Goal: Task Accomplishment & Management: Complete application form

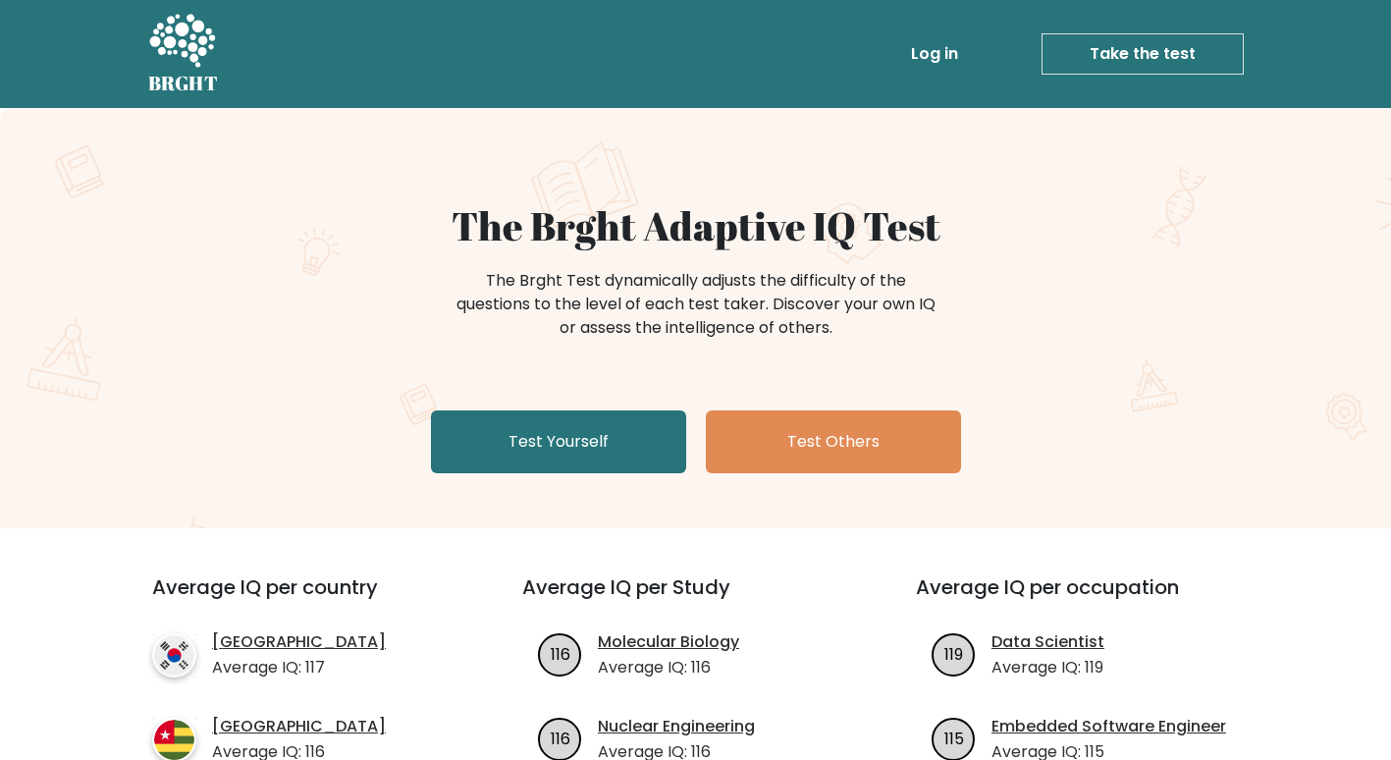
click at [928, 48] on link "Log in" at bounding box center [934, 53] width 63 height 39
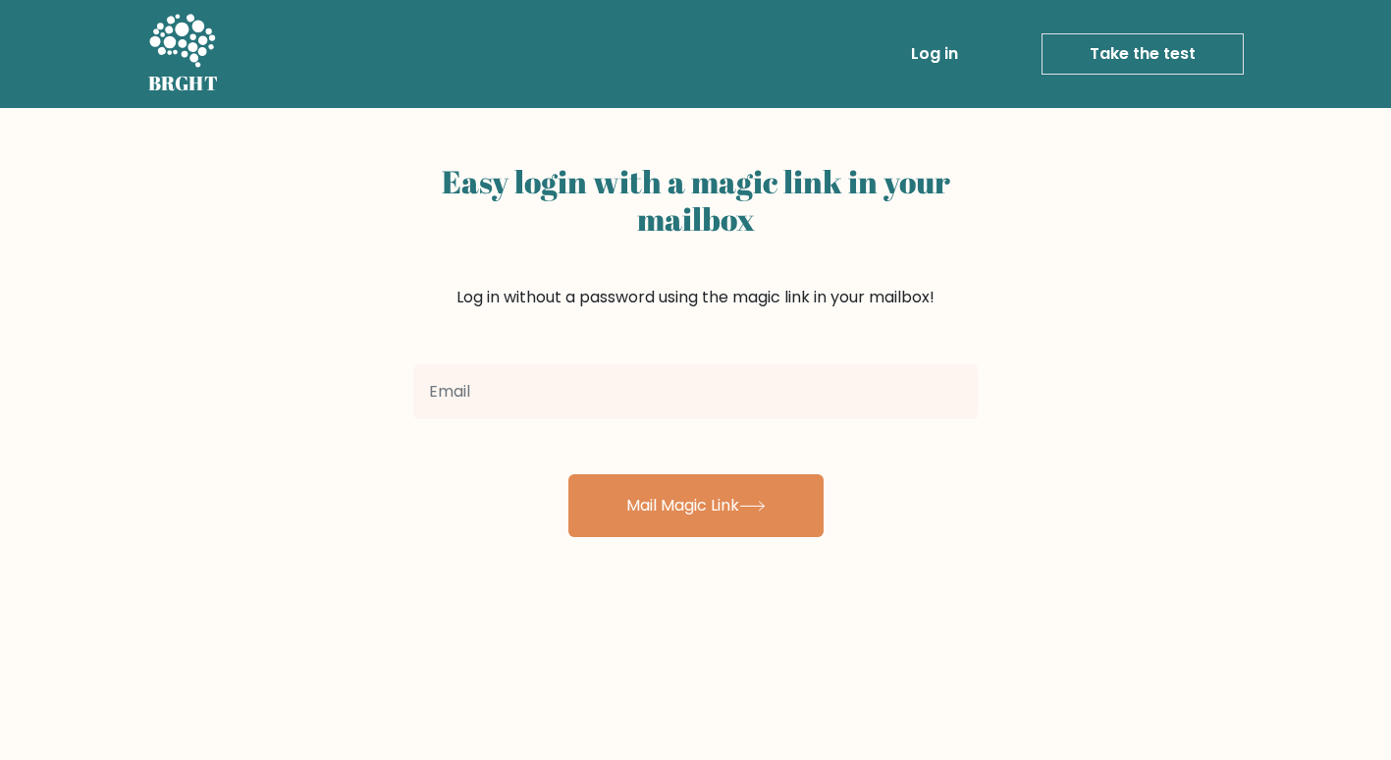
click at [488, 391] on input "email" at bounding box center [695, 391] width 565 height 55
type input "[PERSON_NAME][EMAIL_ADDRESS][DOMAIN_NAME]"
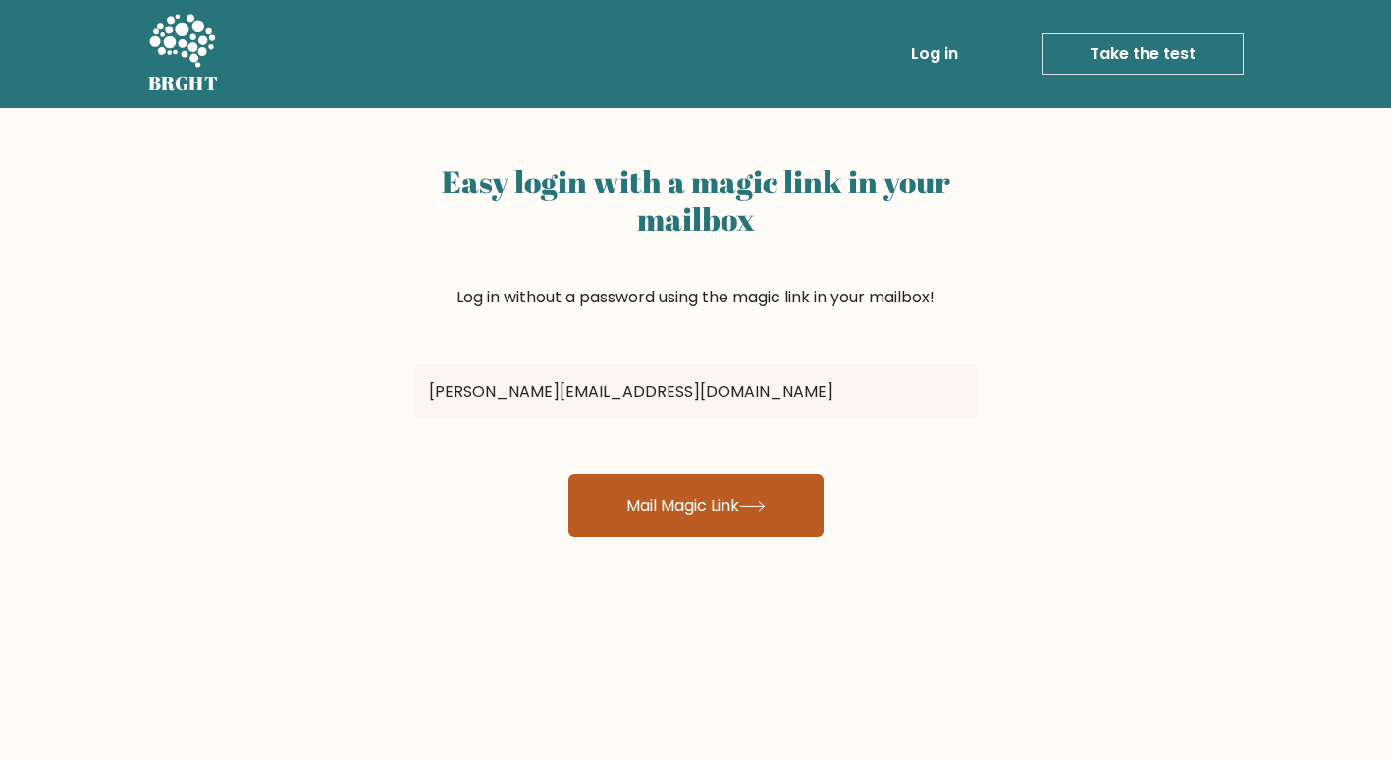
click at [625, 506] on button "Mail Magic Link" at bounding box center [695, 505] width 255 height 63
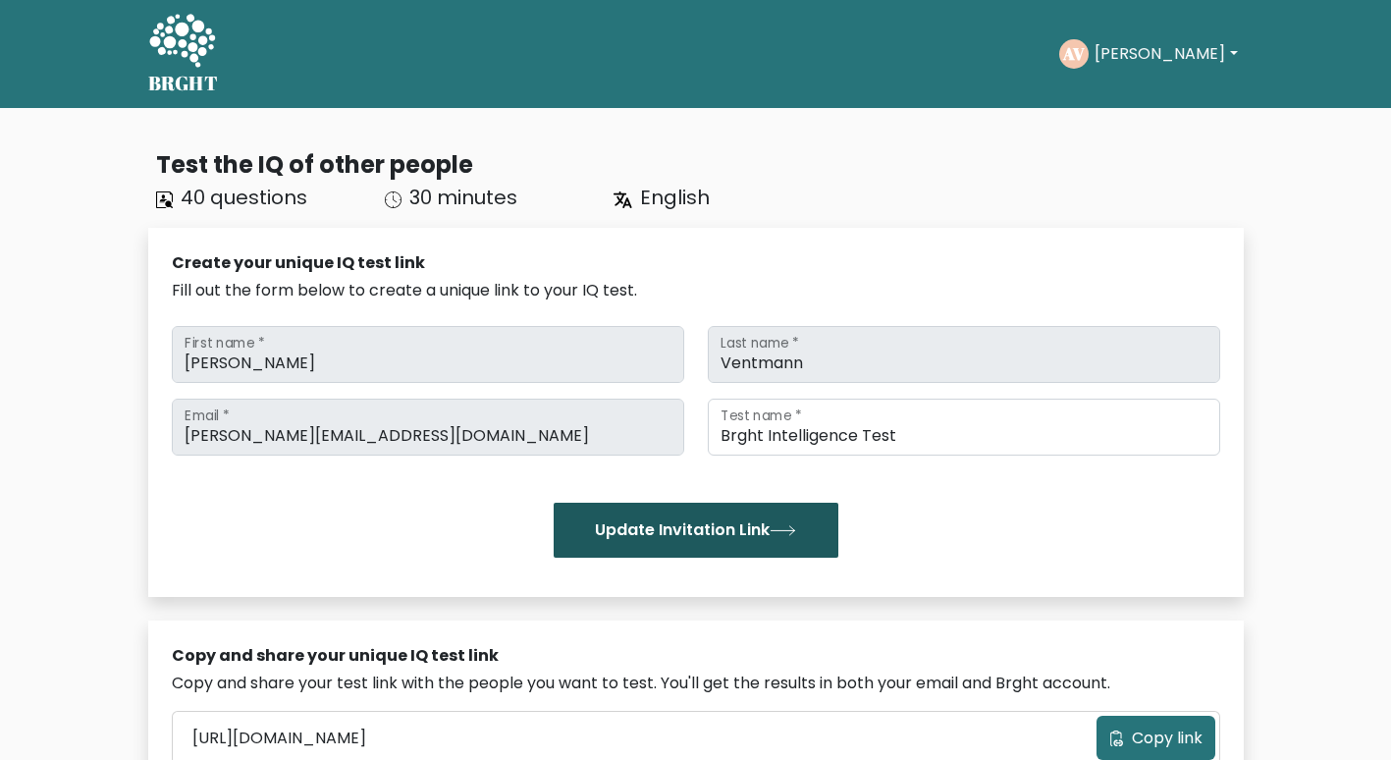
click at [713, 530] on button "Update Invitation Link" at bounding box center [696, 529] width 285 height 55
click at [698, 531] on button "Update Invitation Link" at bounding box center [696, 529] width 285 height 55
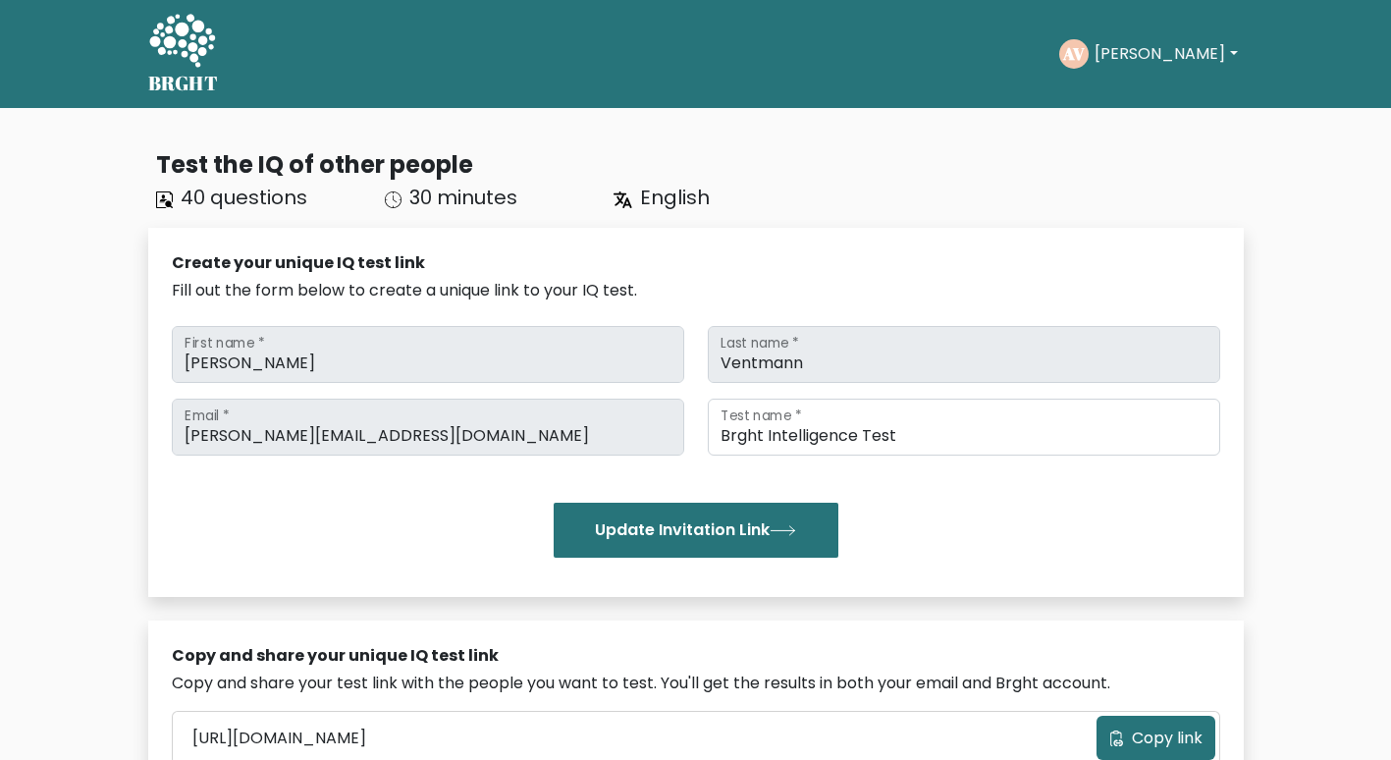
click at [1159, 51] on button "[PERSON_NAME]" at bounding box center [1165, 54] width 154 height 26
click at [1128, 95] on link "Dashboard" at bounding box center [1137, 94] width 155 height 31
click at [1163, 51] on button "[PERSON_NAME]" at bounding box center [1165, 54] width 154 height 26
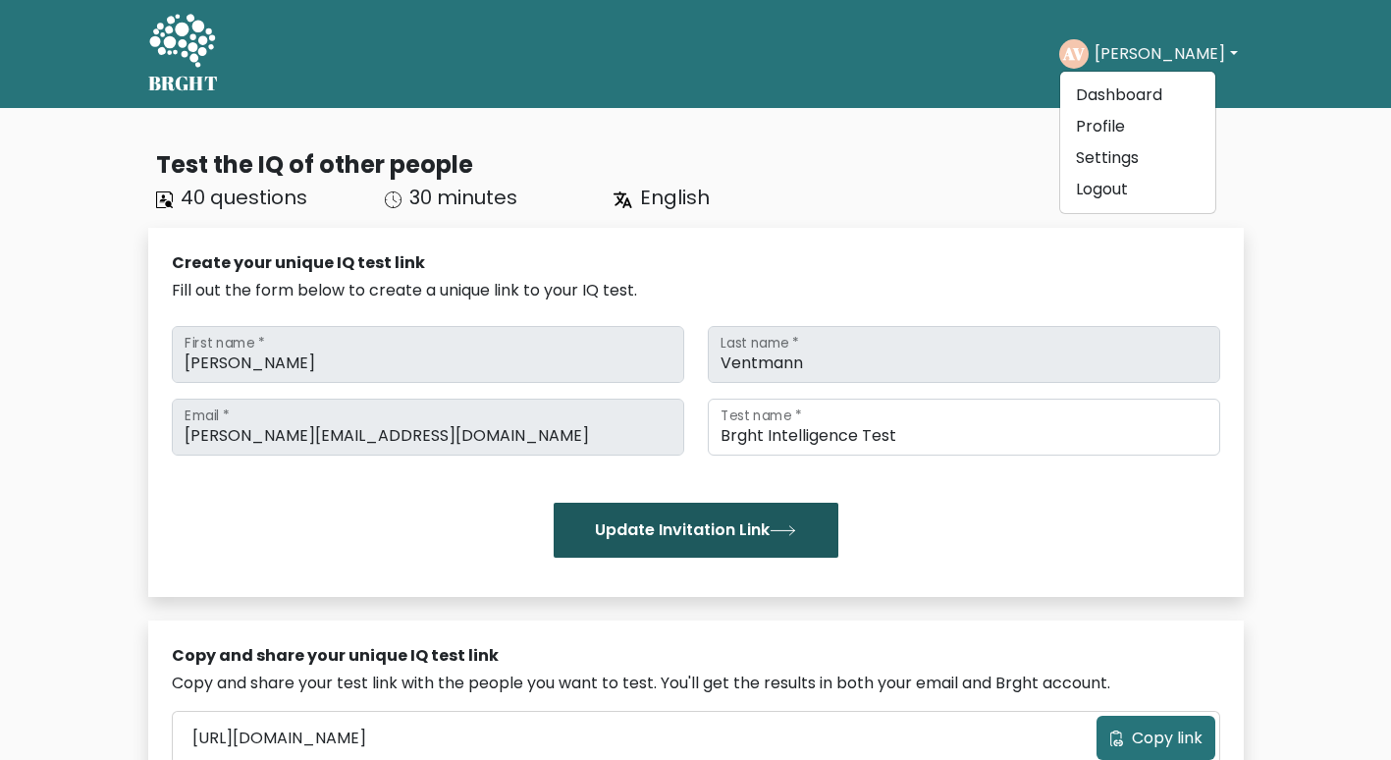
click at [637, 527] on button "Update Invitation Link" at bounding box center [696, 529] width 285 height 55
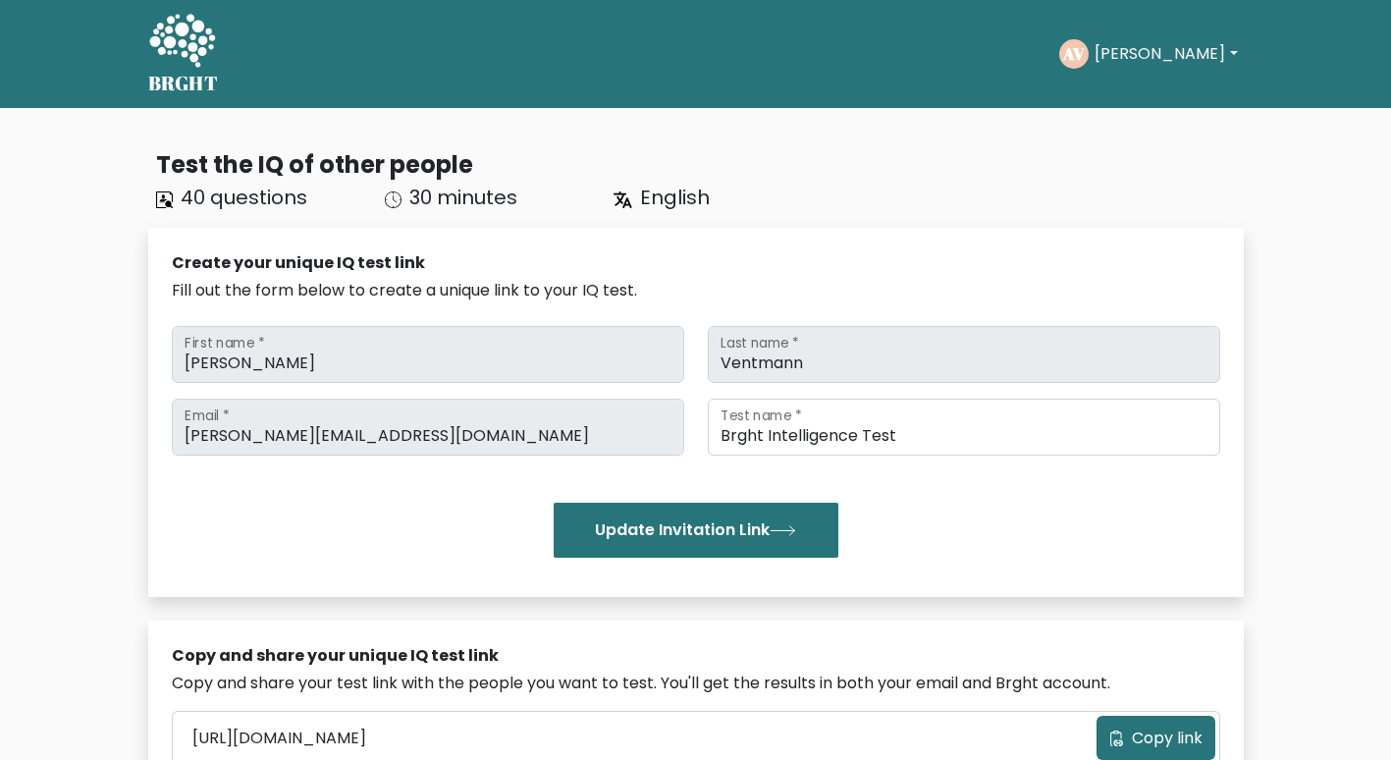
click at [173, 43] on icon at bounding box center [182, 40] width 66 height 53
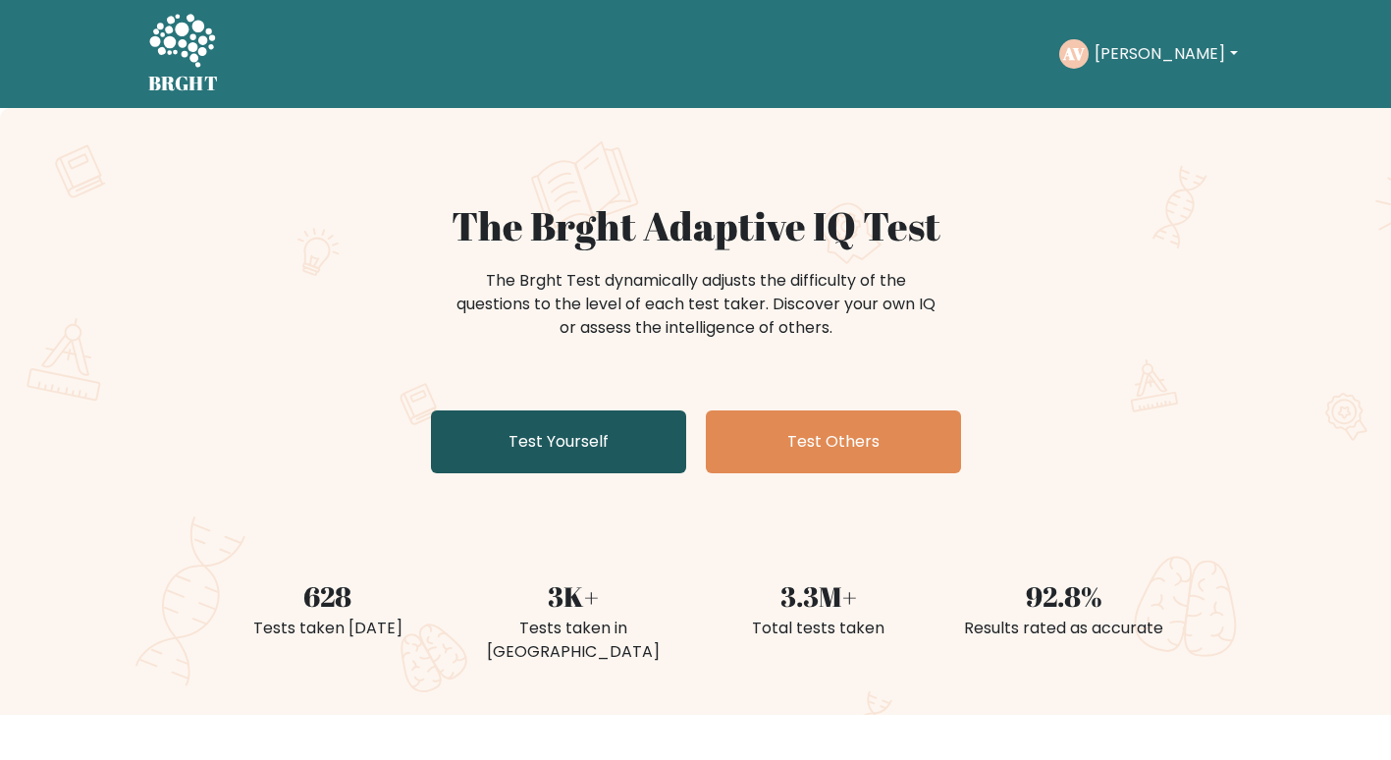
click at [554, 441] on link "Test Yourself" at bounding box center [558, 441] width 255 height 63
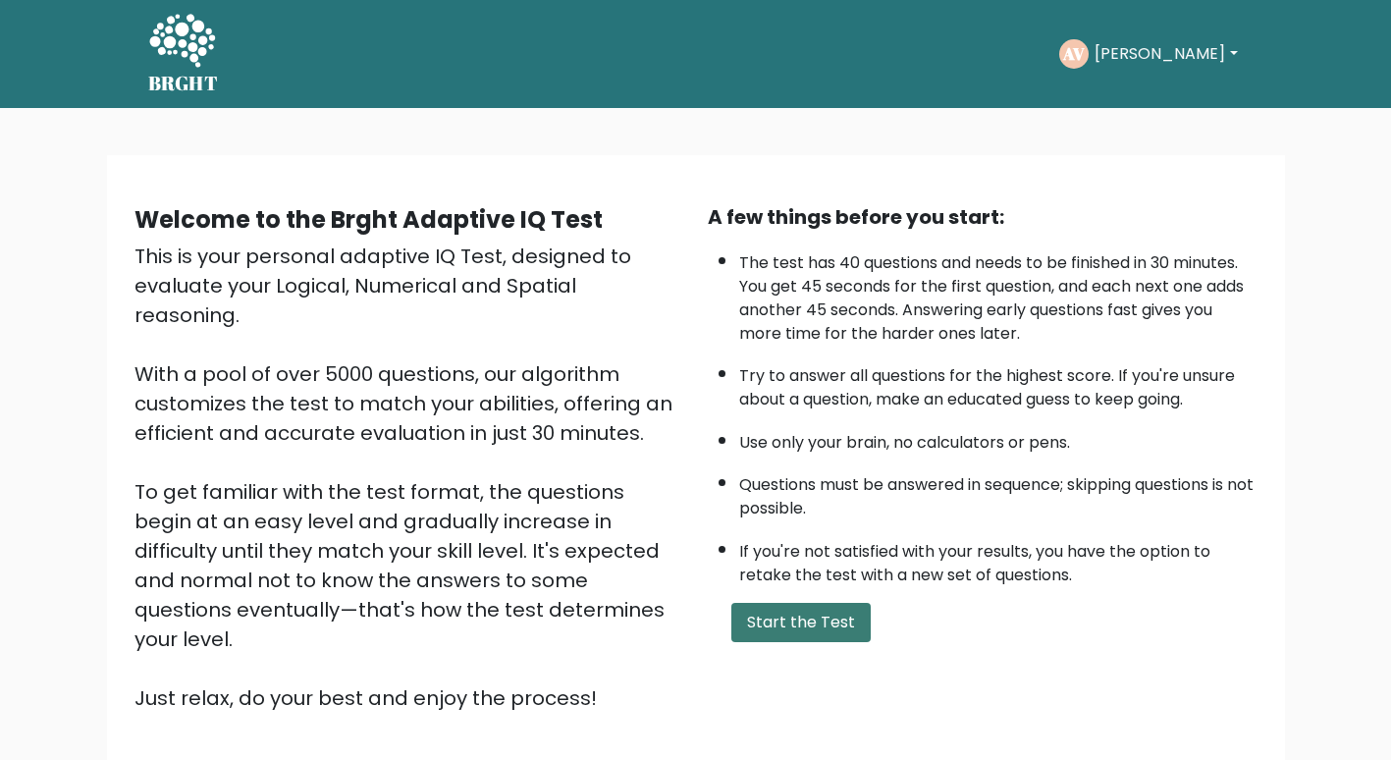
click at [785, 628] on button "Start the Test" at bounding box center [800, 622] width 139 height 39
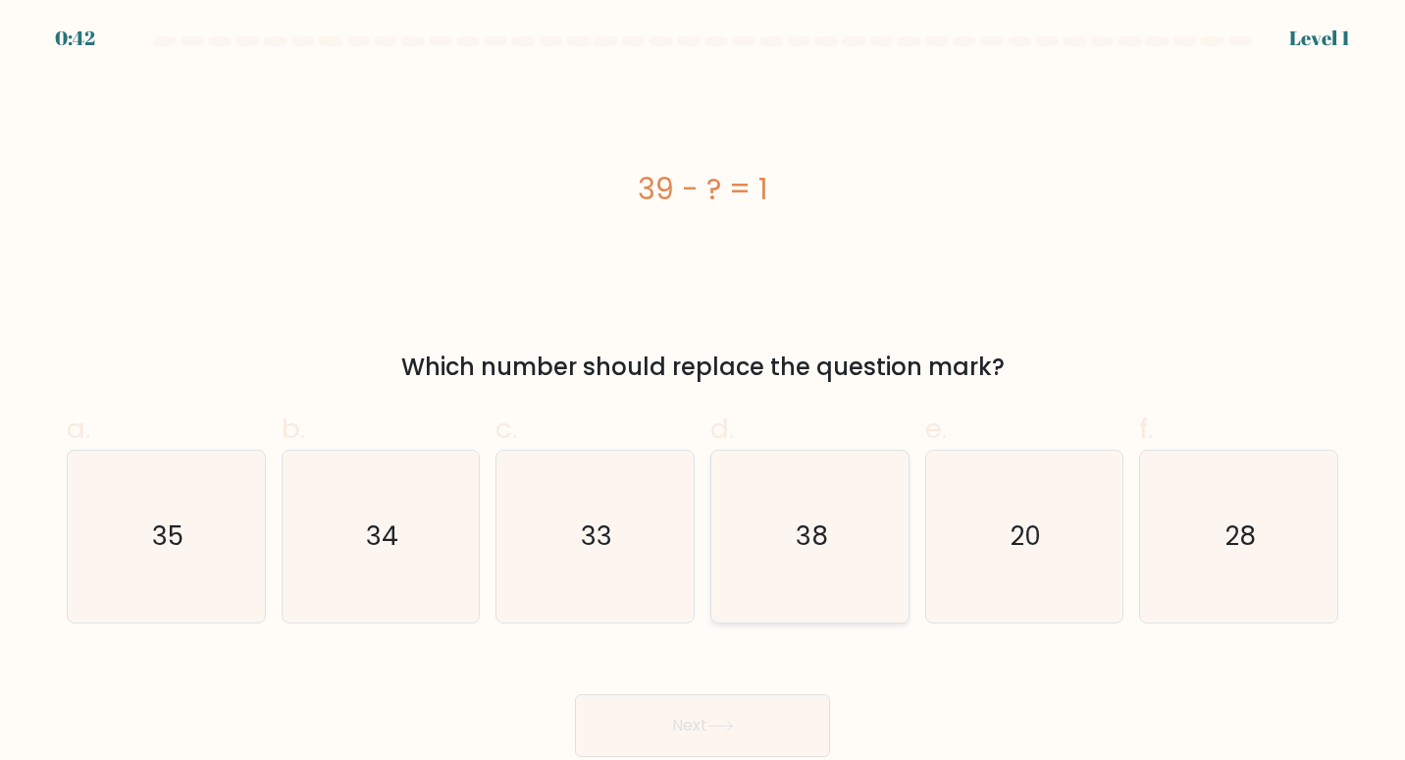
click at [830, 562] on icon "38" at bounding box center [810, 536] width 173 height 173
click at [704, 393] on input "d. 38" at bounding box center [703, 386] width 1 height 13
radio input "true"
click at [706, 723] on button "Next" at bounding box center [702, 725] width 255 height 63
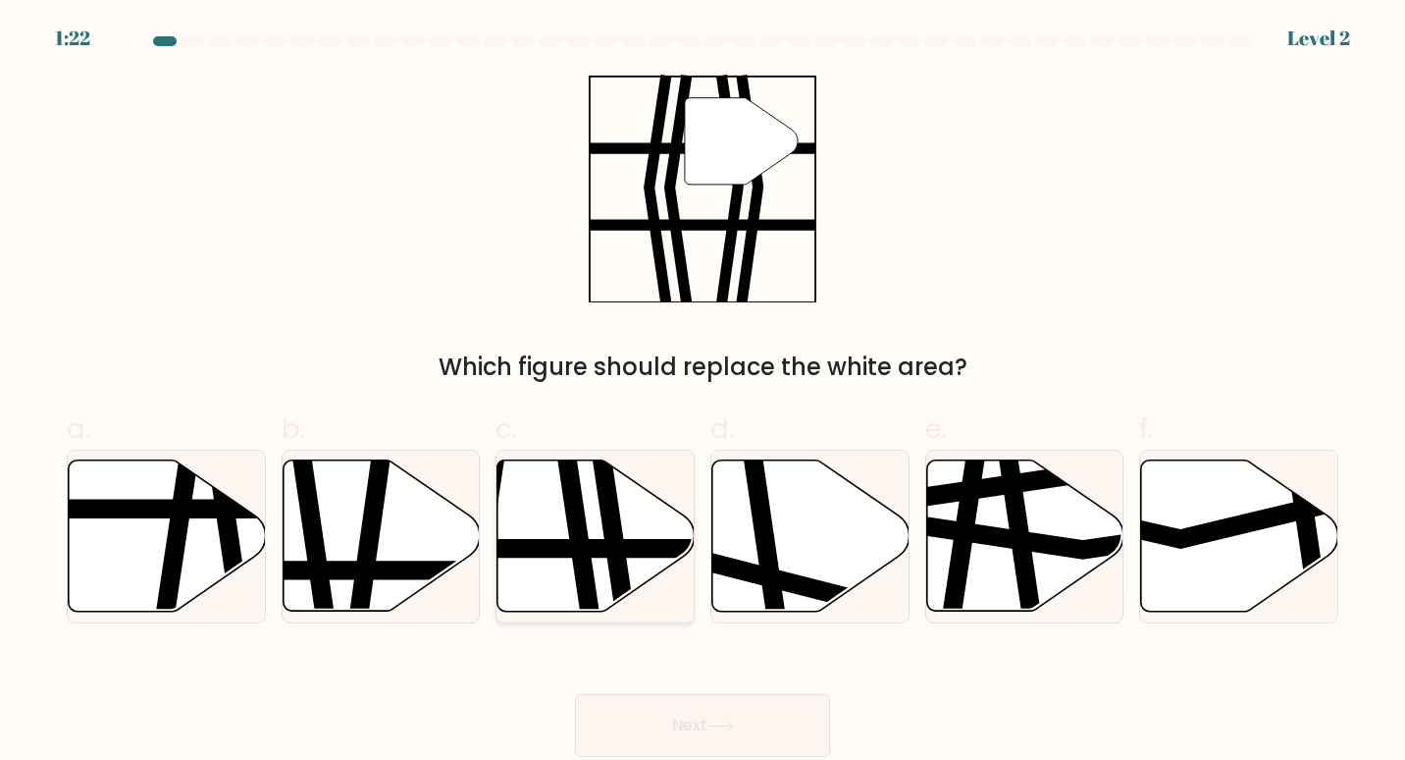
click at [574, 559] on icon at bounding box center [576, 619] width 28 height 397
click at [703, 393] on input "c." at bounding box center [703, 386] width 1 height 13
radio input "true"
click at [696, 740] on button "Next" at bounding box center [702, 725] width 255 height 63
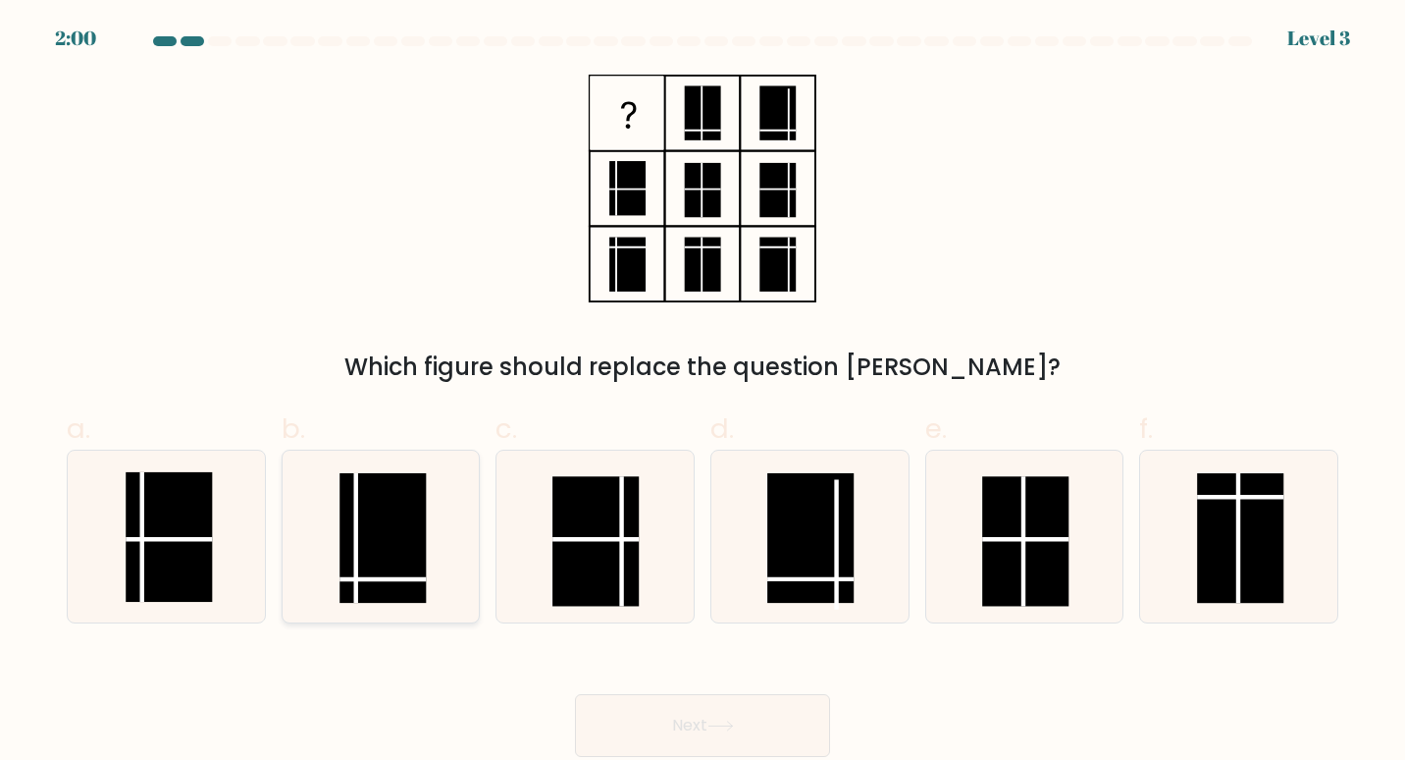
click at [386, 544] on rect at bounding box center [384, 538] width 86 height 131
click at [703, 393] on input "b." at bounding box center [703, 386] width 1 height 13
radio input "true"
click at [759, 732] on button "Next" at bounding box center [702, 725] width 255 height 63
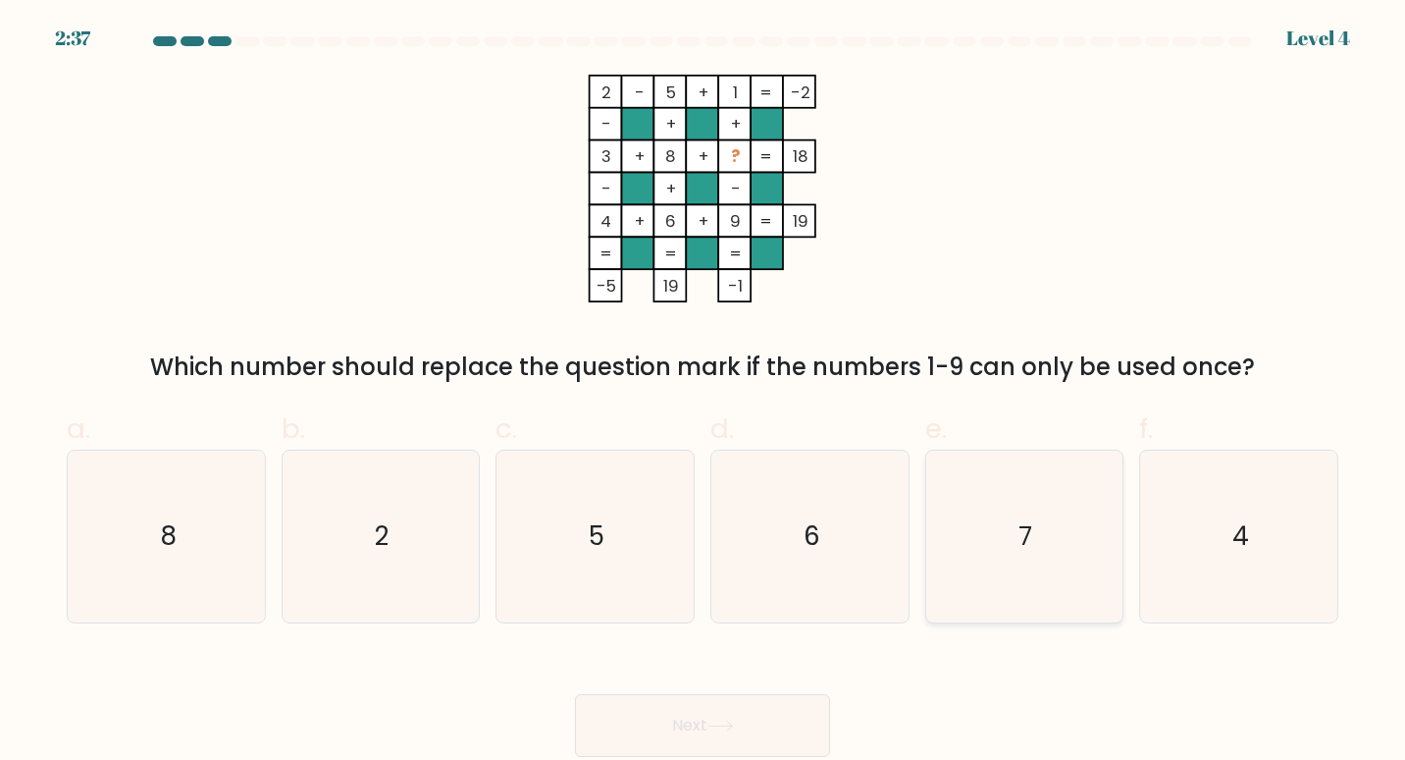
click at [1004, 529] on icon "7" at bounding box center [1024, 536] width 173 height 173
click at [704, 393] on input "e. 7" at bounding box center [703, 386] width 1 height 13
radio input "true"
click at [741, 732] on button "Next" at bounding box center [702, 725] width 255 height 63
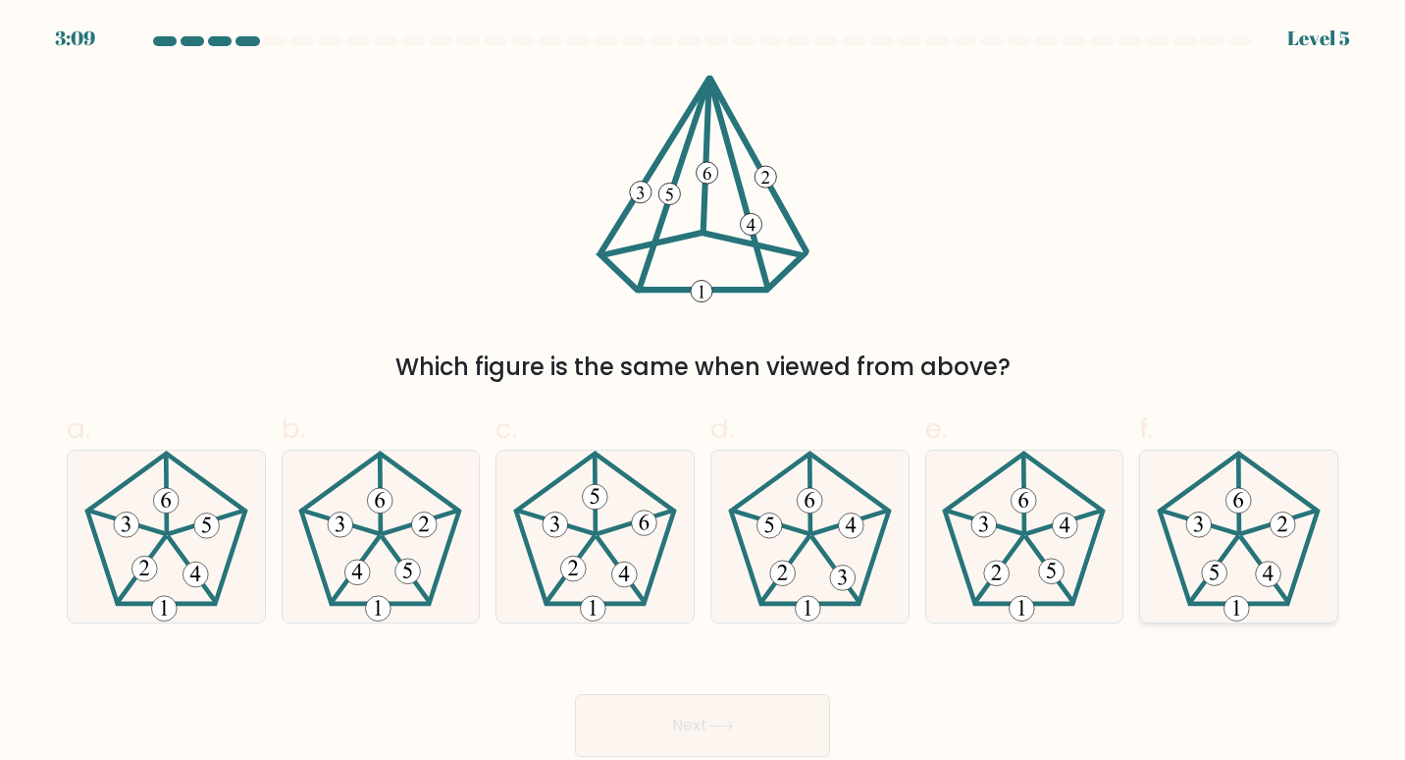
click at [1243, 547] on icon at bounding box center [1239, 536] width 173 height 173
click at [704, 393] on input "f." at bounding box center [703, 386] width 1 height 13
radio input "true"
click at [746, 724] on button "Next" at bounding box center [702, 725] width 255 height 63
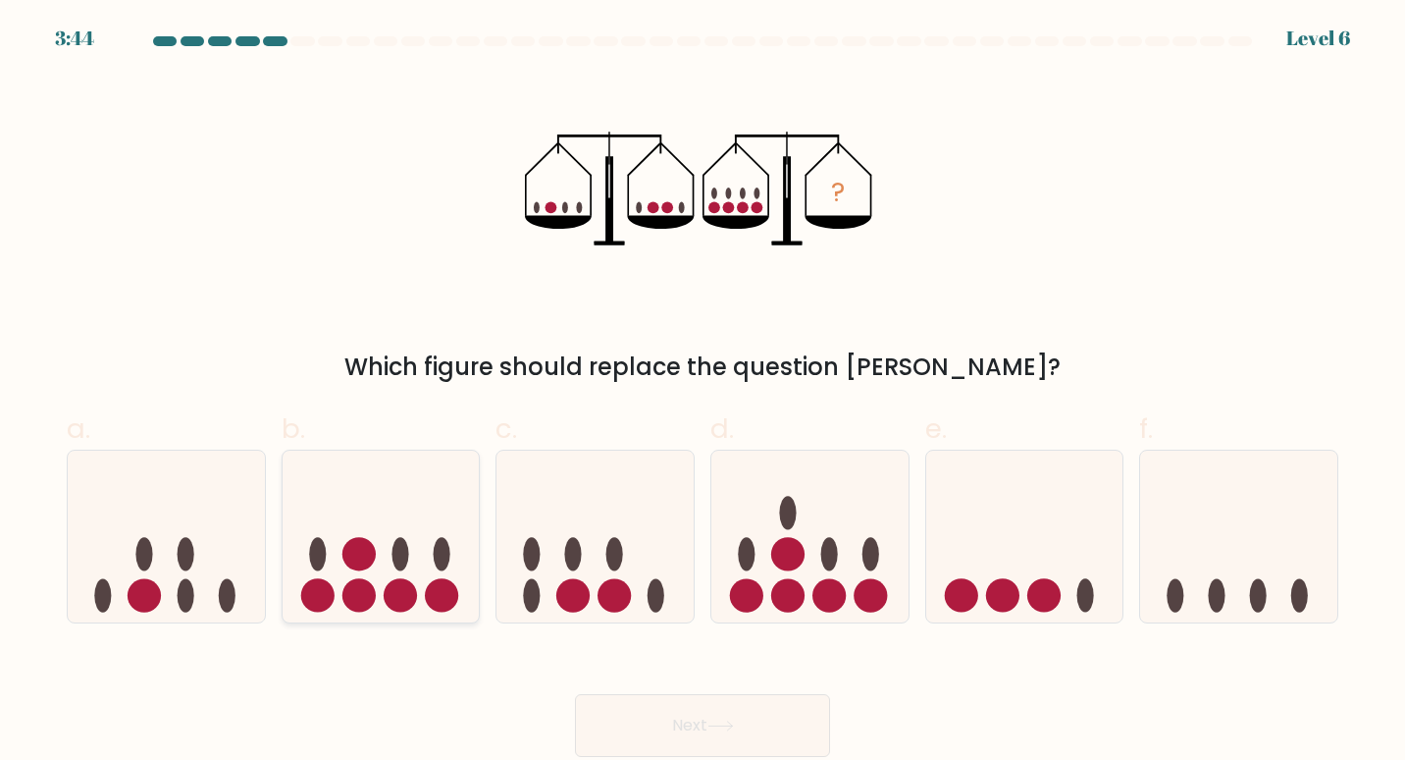
click at [394, 563] on ellipse at bounding box center [400, 554] width 17 height 33
click at [703, 393] on input "b." at bounding box center [703, 386] width 1 height 13
radio input "true"
click at [716, 735] on button "Next" at bounding box center [702, 725] width 255 height 63
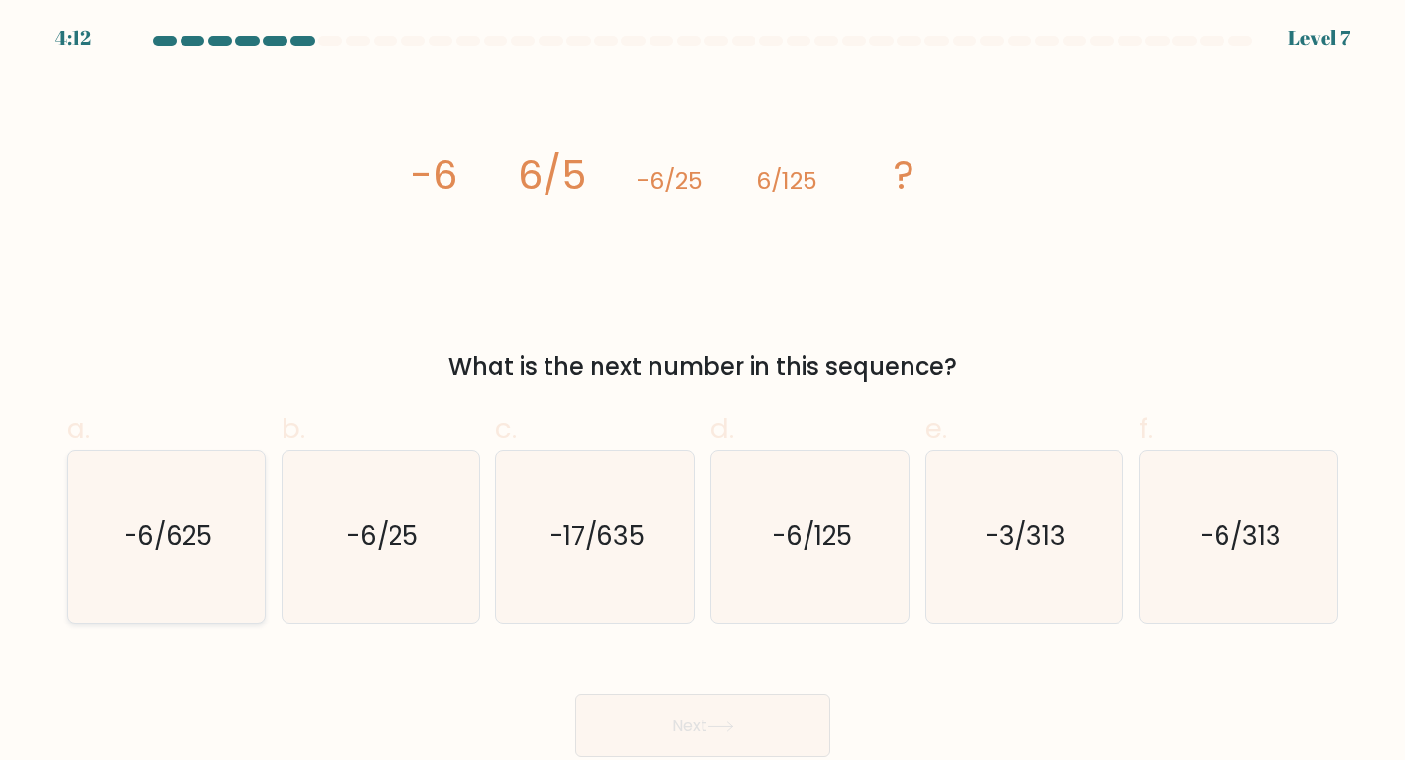
click at [188, 557] on icon "-6/625" at bounding box center [166, 536] width 173 height 173
click at [703, 393] on input "a. -6/625" at bounding box center [703, 386] width 1 height 13
radio input "true"
click at [662, 712] on button "Next" at bounding box center [702, 725] width 255 height 63
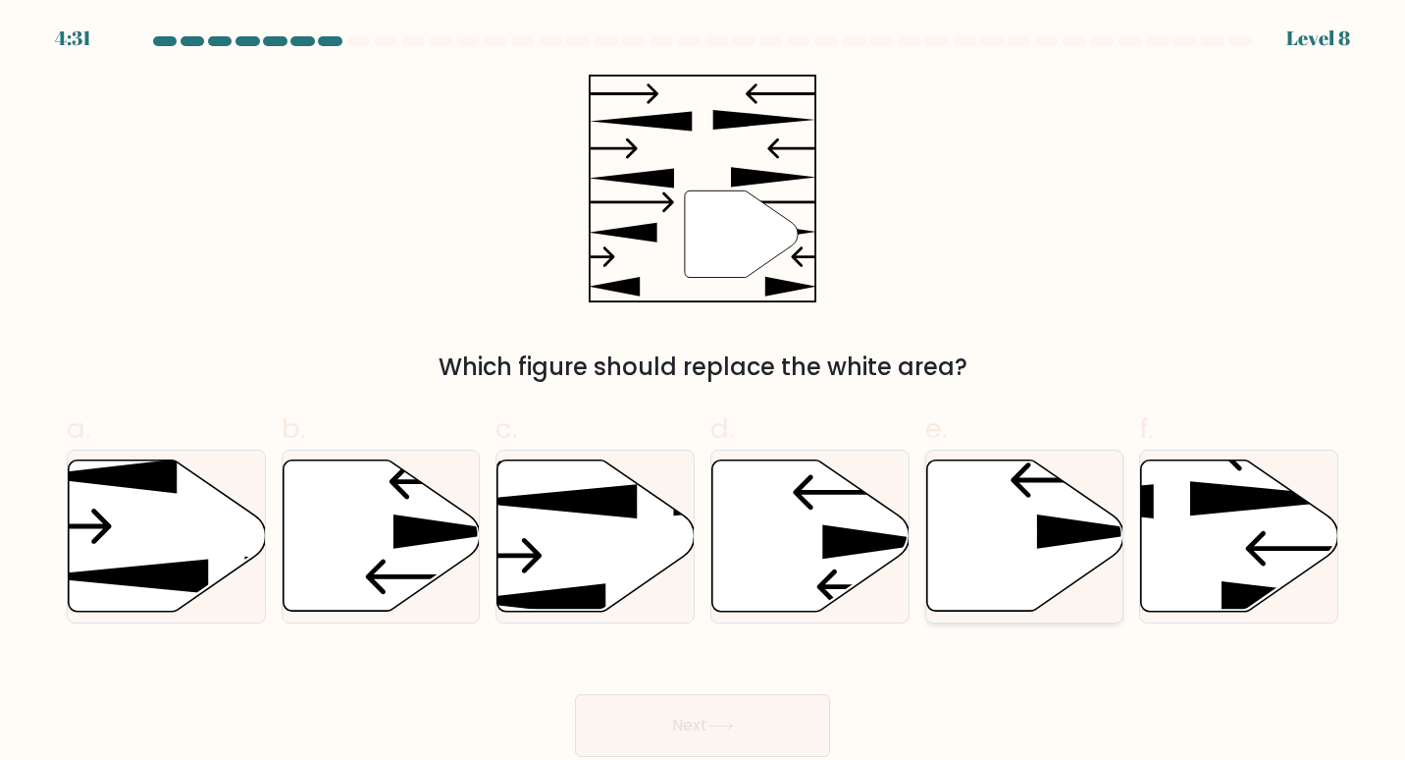
click at [1039, 551] on icon at bounding box center [1024, 535] width 197 height 151
click at [704, 393] on input "e." at bounding box center [703, 386] width 1 height 13
radio input "true"
click at [718, 721] on icon at bounding box center [721, 725] width 26 height 11
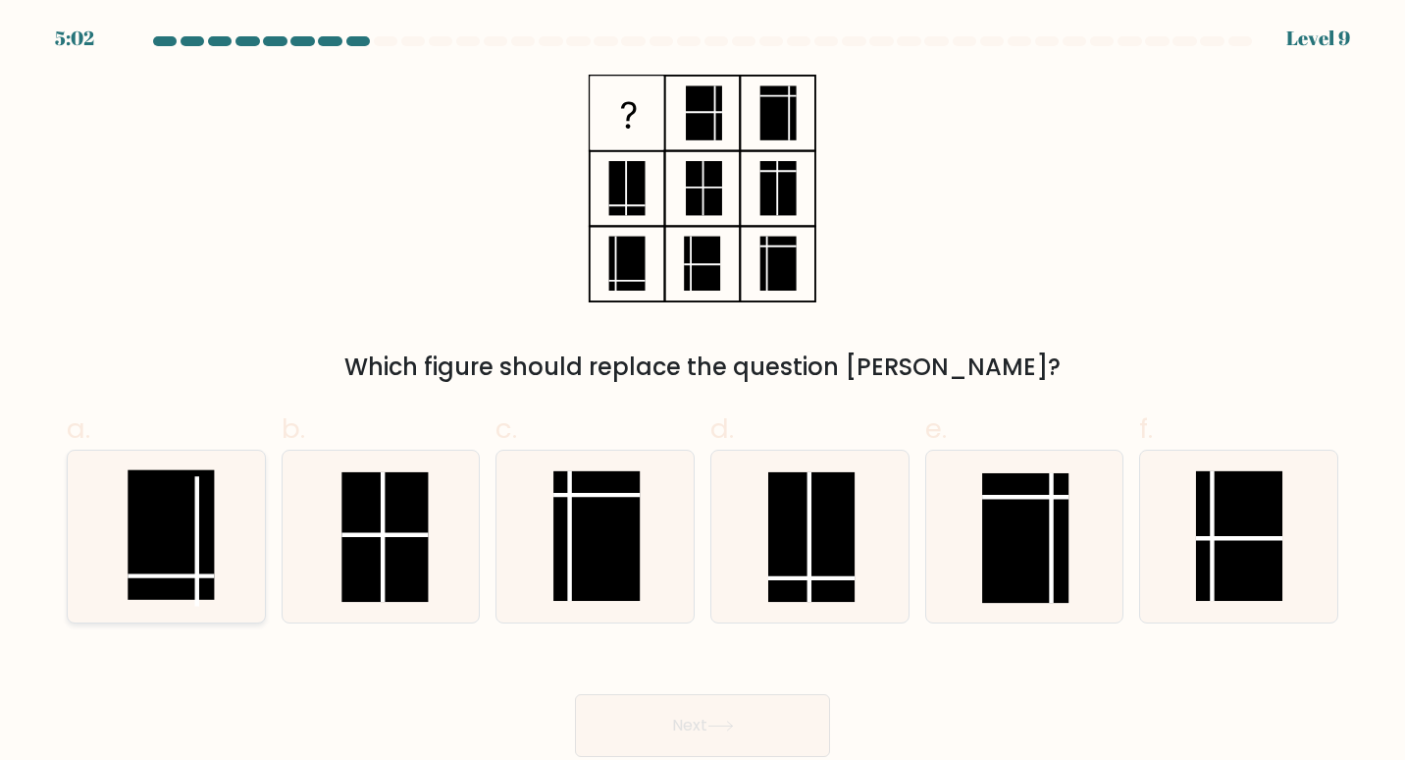
click at [181, 542] on rect at bounding box center [171, 534] width 86 height 131
click at [703, 393] on input "a." at bounding box center [703, 386] width 1 height 13
radio input "true"
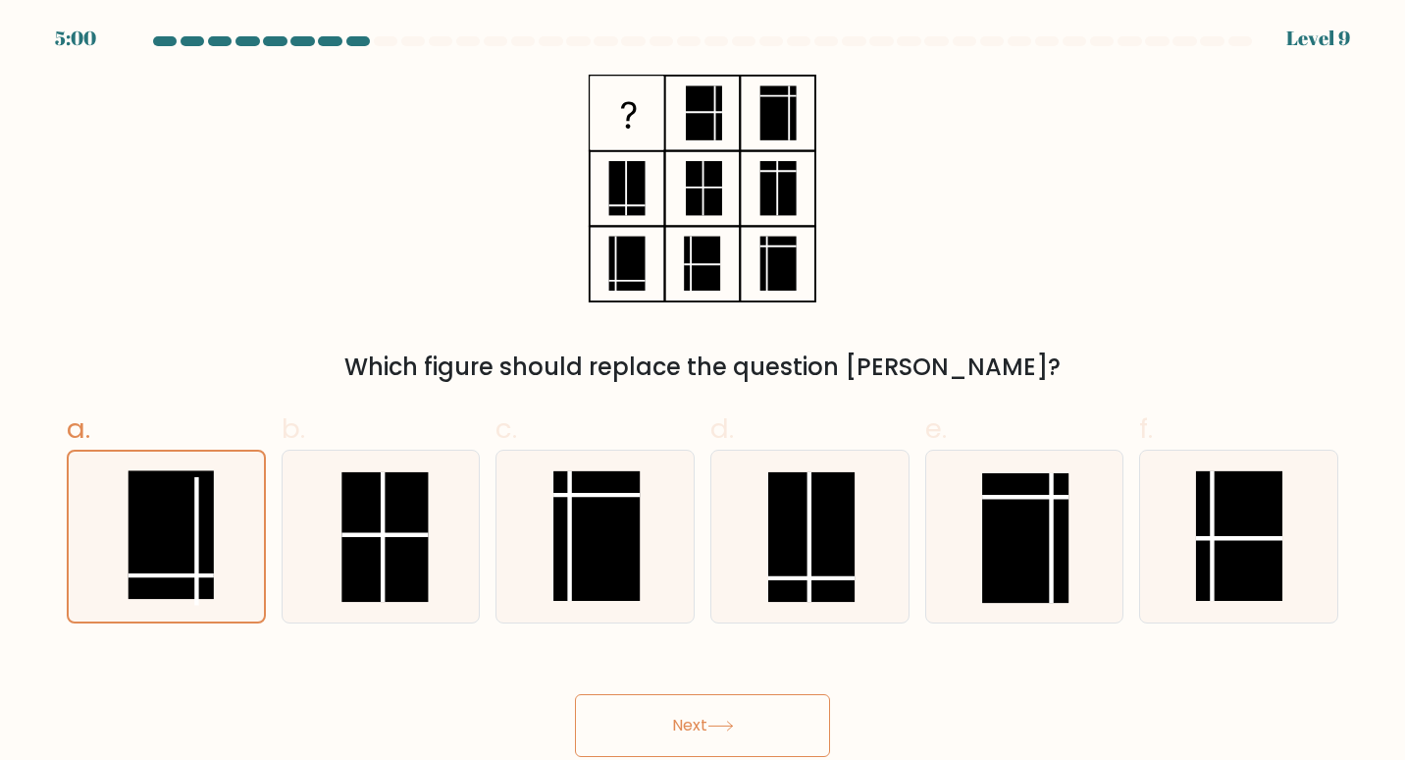
click at [673, 726] on button "Next" at bounding box center [702, 725] width 255 height 63
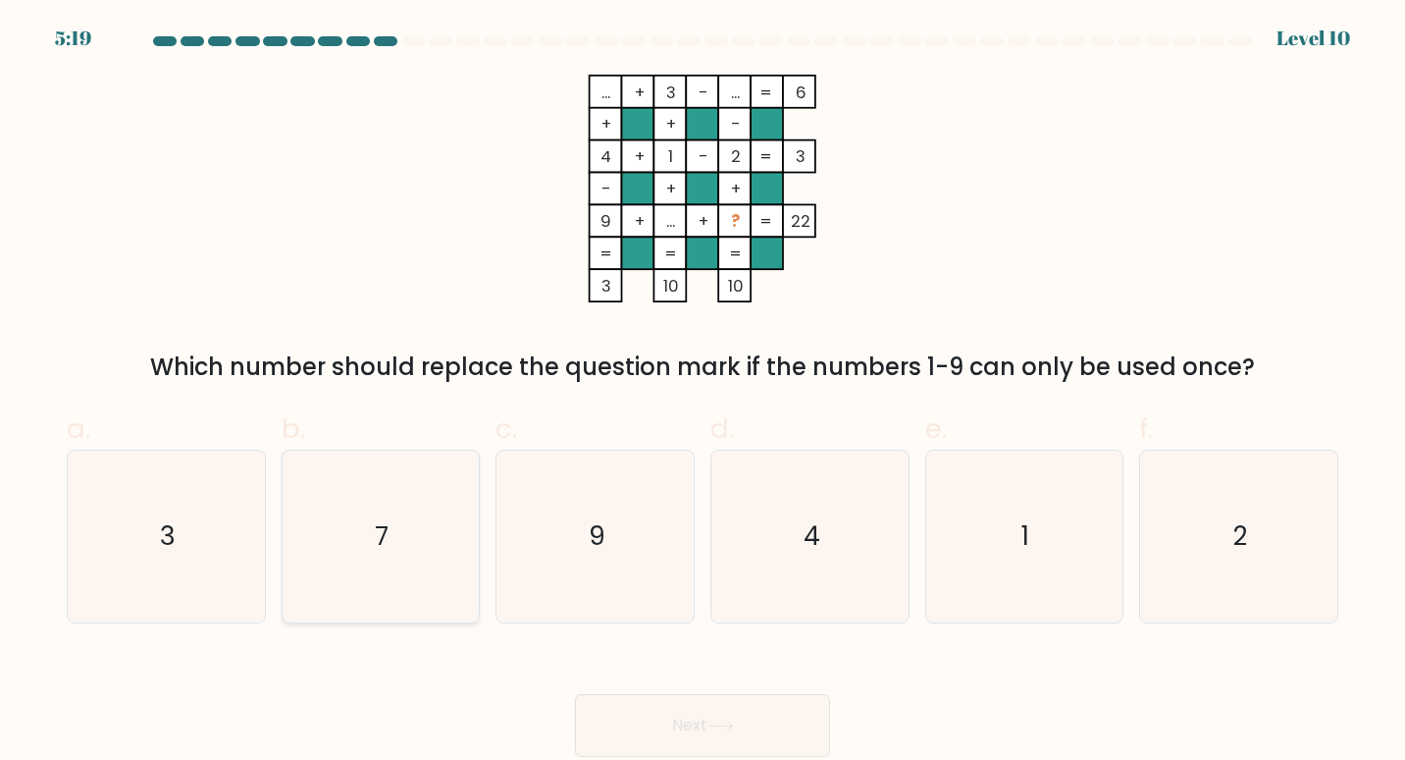
click at [386, 545] on text "7" at bounding box center [383, 535] width 14 height 36
click at [703, 393] on input "b. 7" at bounding box center [703, 386] width 1 height 13
radio input "true"
click at [743, 718] on button "Next" at bounding box center [702, 725] width 255 height 63
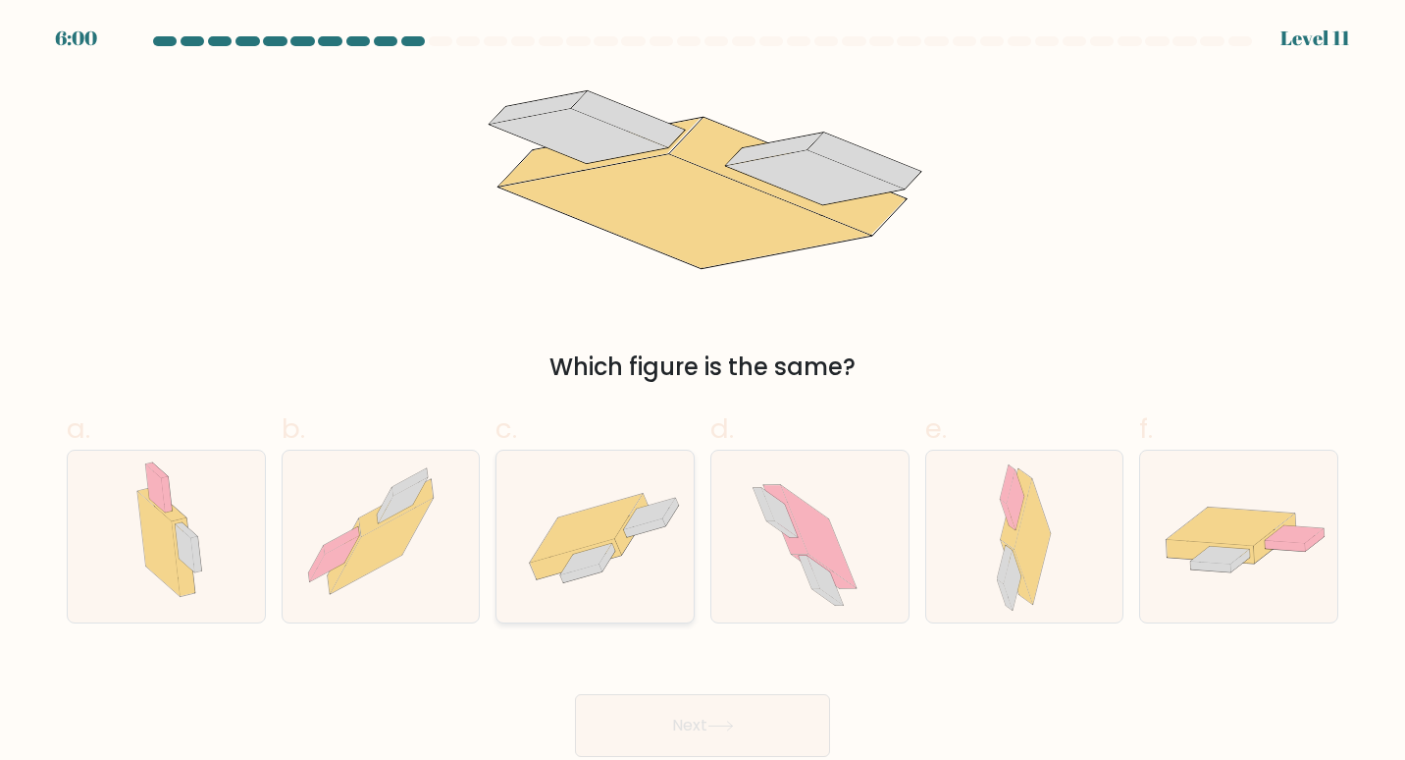
click at [574, 563] on icon at bounding box center [585, 558] width 51 height 31
click at [703, 393] on input "c." at bounding box center [703, 386] width 1 height 13
radio input "true"
click at [731, 741] on button "Next" at bounding box center [702, 725] width 255 height 63
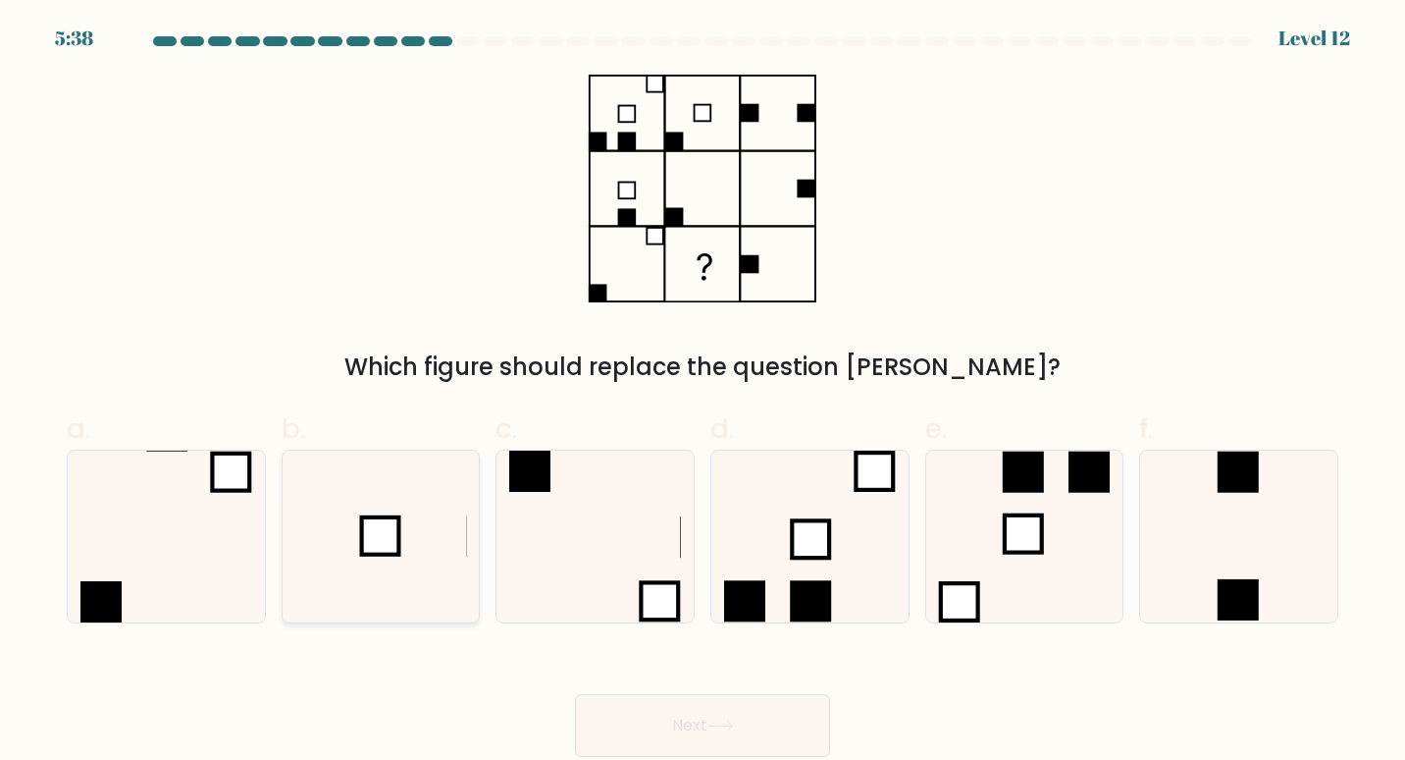
drag, startPoint x: 408, startPoint y: 546, endPoint x: 438, endPoint y: 586, distance: 49.9
click at [409, 546] on icon at bounding box center [380, 536] width 173 height 173
click at [703, 393] on input "b." at bounding box center [703, 386] width 1 height 13
radio input "true"
click at [704, 722] on button "Next" at bounding box center [702, 725] width 255 height 63
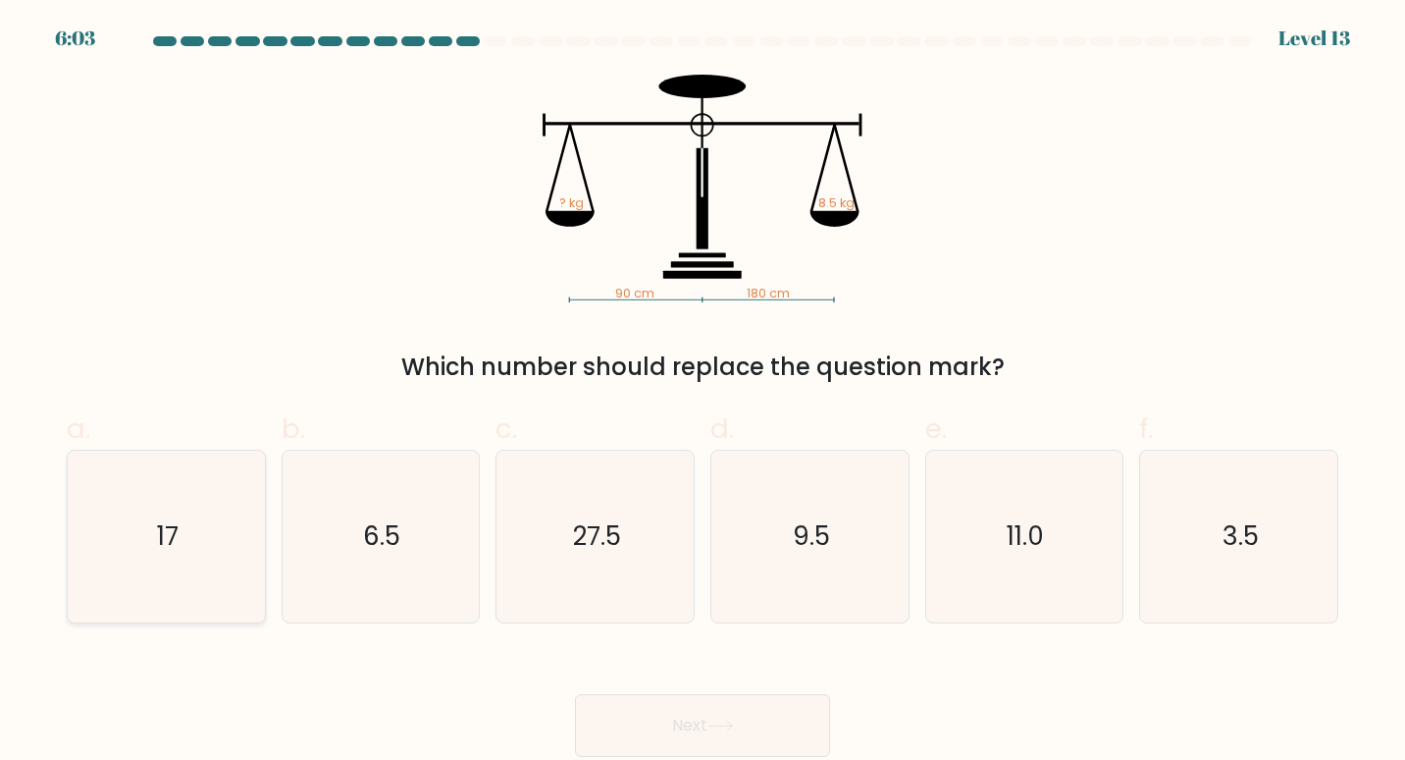
click at [150, 517] on icon "17" at bounding box center [166, 536] width 173 height 173
click at [703, 393] on input "a. 17" at bounding box center [703, 386] width 1 height 13
radio input "true"
click at [679, 726] on button "Next" at bounding box center [702, 725] width 255 height 63
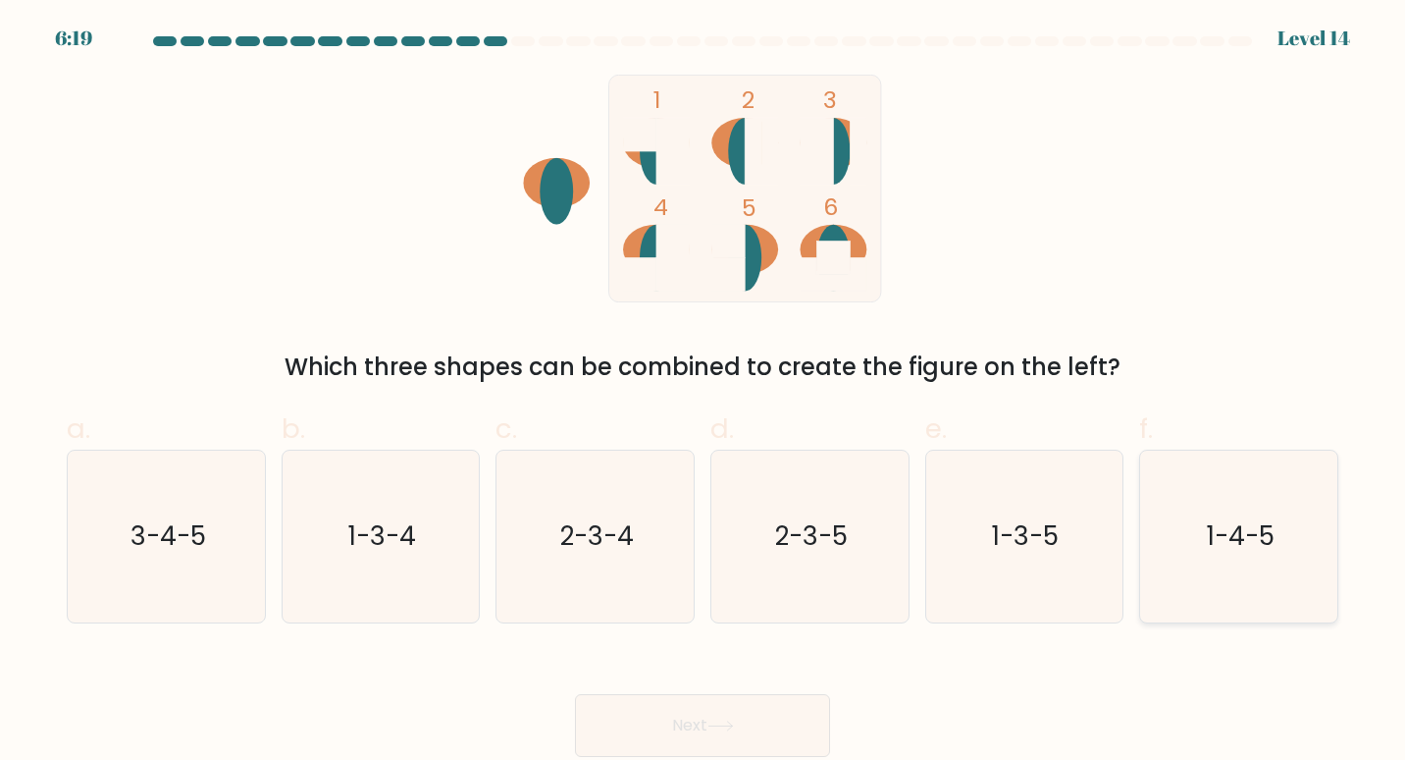
click at [1238, 526] on text "1-4-5" at bounding box center [1241, 535] width 68 height 36
click at [704, 393] on input "f. 1-4-5" at bounding box center [703, 386] width 1 height 13
radio input "true"
click at [680, 734] on button "Next" at bounding box center [702, 725] width 255 height 63
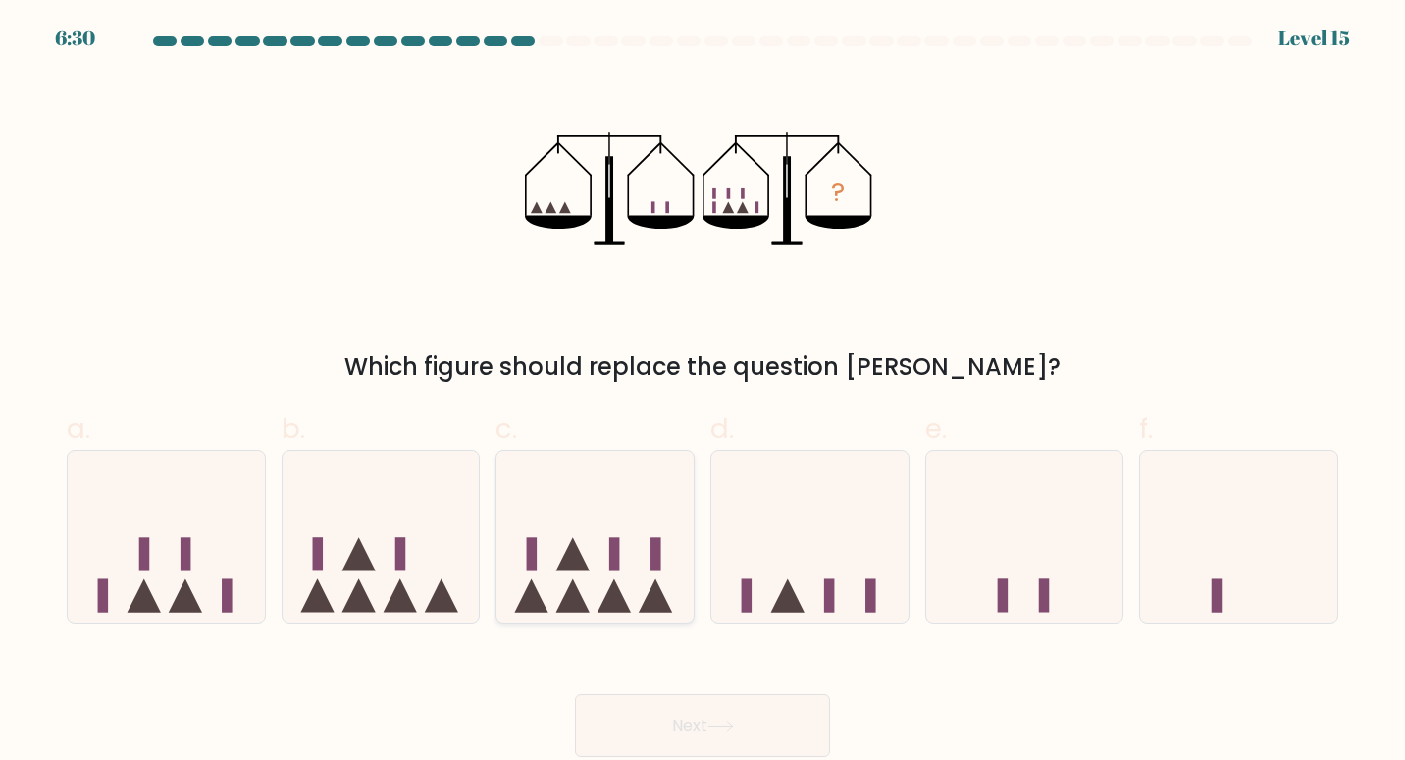
click at [628, 569] on icon at bounding box center [595, 535] width 197 height 163
click at [703, 393] on input "c." at bounding box center [703, 386] width 1 height 13
radio input "true"
click at [702, 722] on button "Next" at bounding box center [702, 725] width 255 height 63
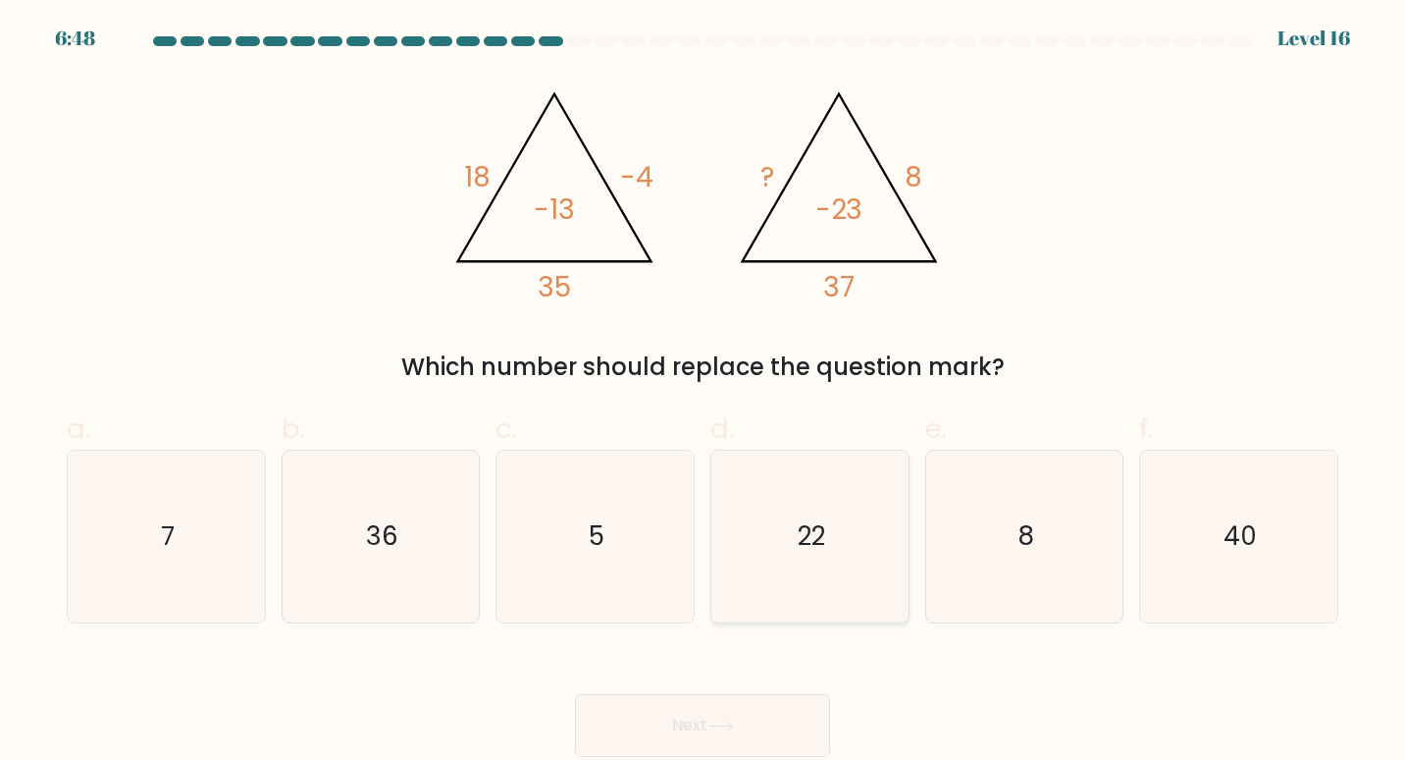
click at [813, 540] on text "22" at bounding box center [811, 535] width 27 height 36
click at [704, 393] on input "d. 22" at bounding box center [703, 386] width 1 height 13
radio input "true"
click at [725, 734] on button "Next" at bounding box center [702, 725] width 255 height 63
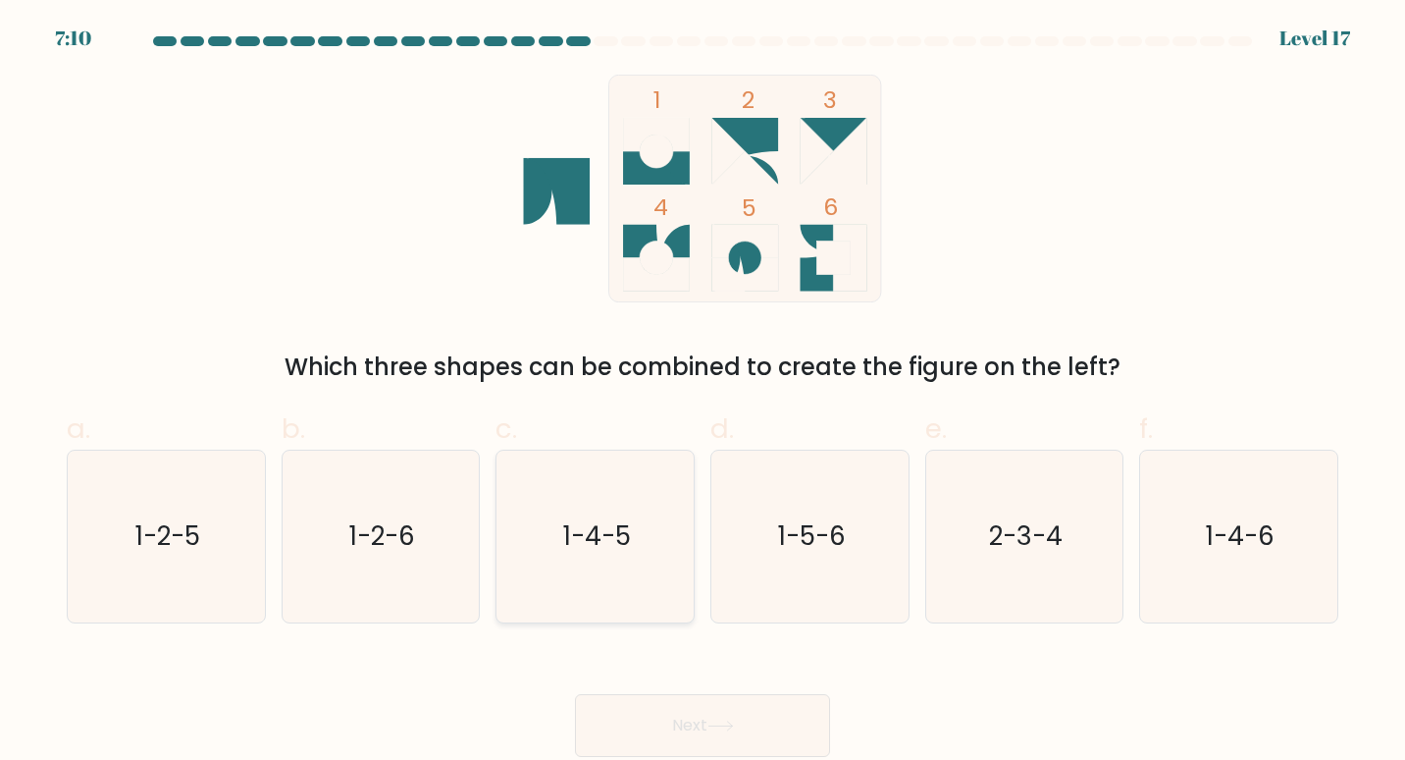
click at [622, 555] on icon "1-4-5" at bounding box center [595, 536] width 173 height 173
click at [703, 393] on input "c. 1-4-5" at bounding box center [703, 386] width 1 height 13
radio input "true"
click at [707, 717] on button "Next" at bounding box center [702, 725] width 255 height 63
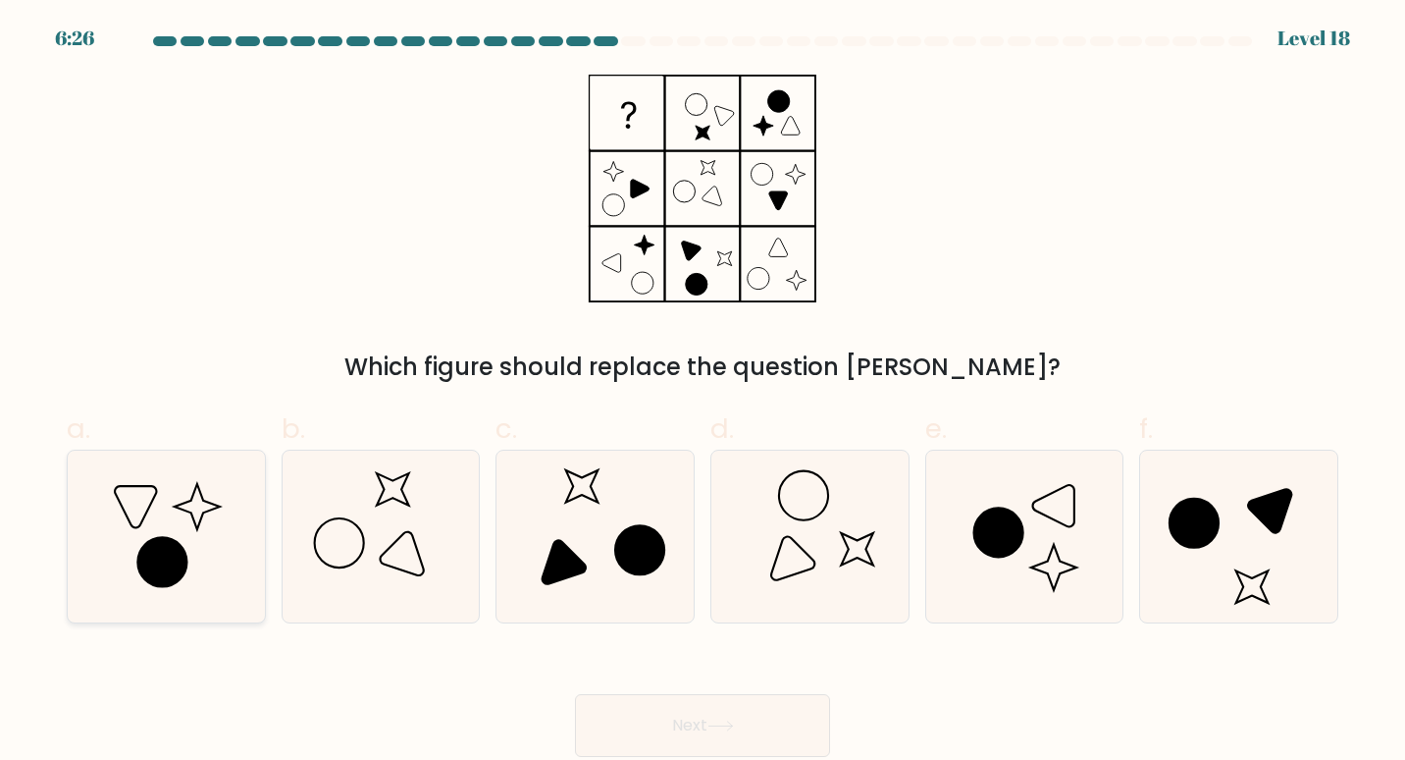
click at [178, 557] on icon at bounding box center [161, 561] width 49 height 49
click at [703, 393] on input "a." at bounding box center [703, 386] width 1 height 13
radio input "true"
click at [647, 723] on button "Next" at bounding box center [702, 725] width 255 height 63
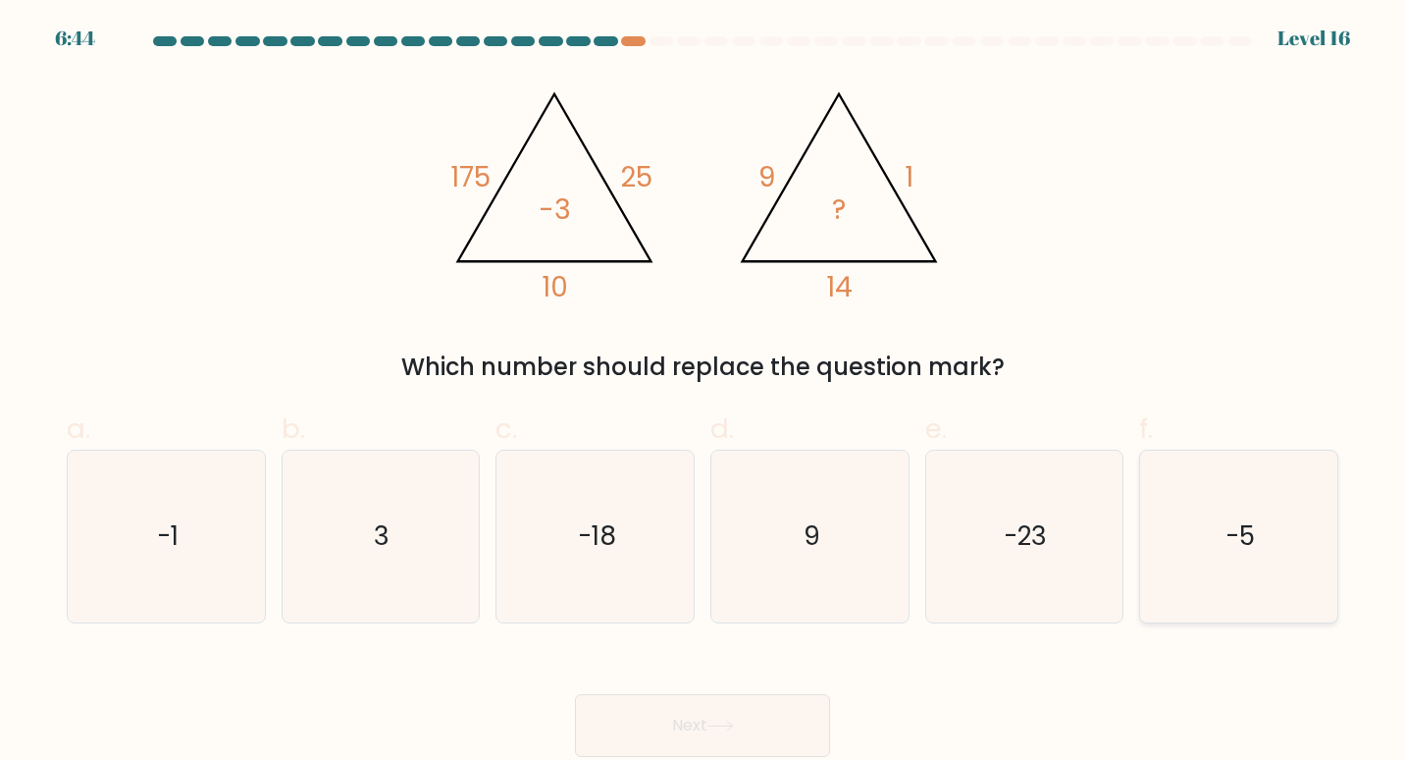
click at [1256, 530] on icon "-5" at bounding box center [1239, 536] width 173 height 173
click at [704, 393] on input "f. -5" at bounding box center [703, 386] width 1 height 13
radio input "true"
click at [699, 720] on button "Next" at bounding box center [702, 725] width 255 height 63
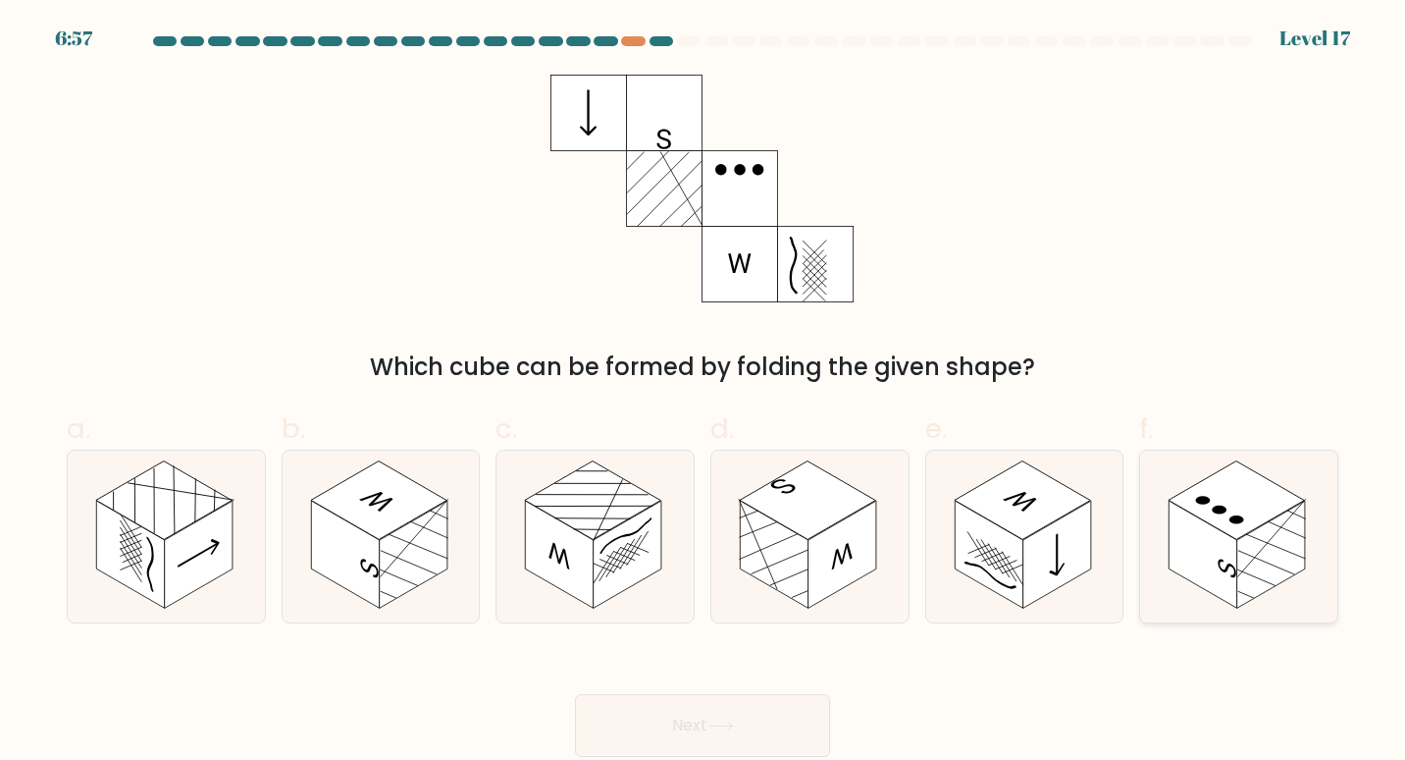
click at [1269, 522] on rect at bounding box center [1272, 555] width 69 height 108
click at [704, 393] on input "f." at bounding box center [703, 386] width 1 height 13
radio input "true"
click at [701, 729] on button "Next" at bounding box center [702, 725] width 255 height 63
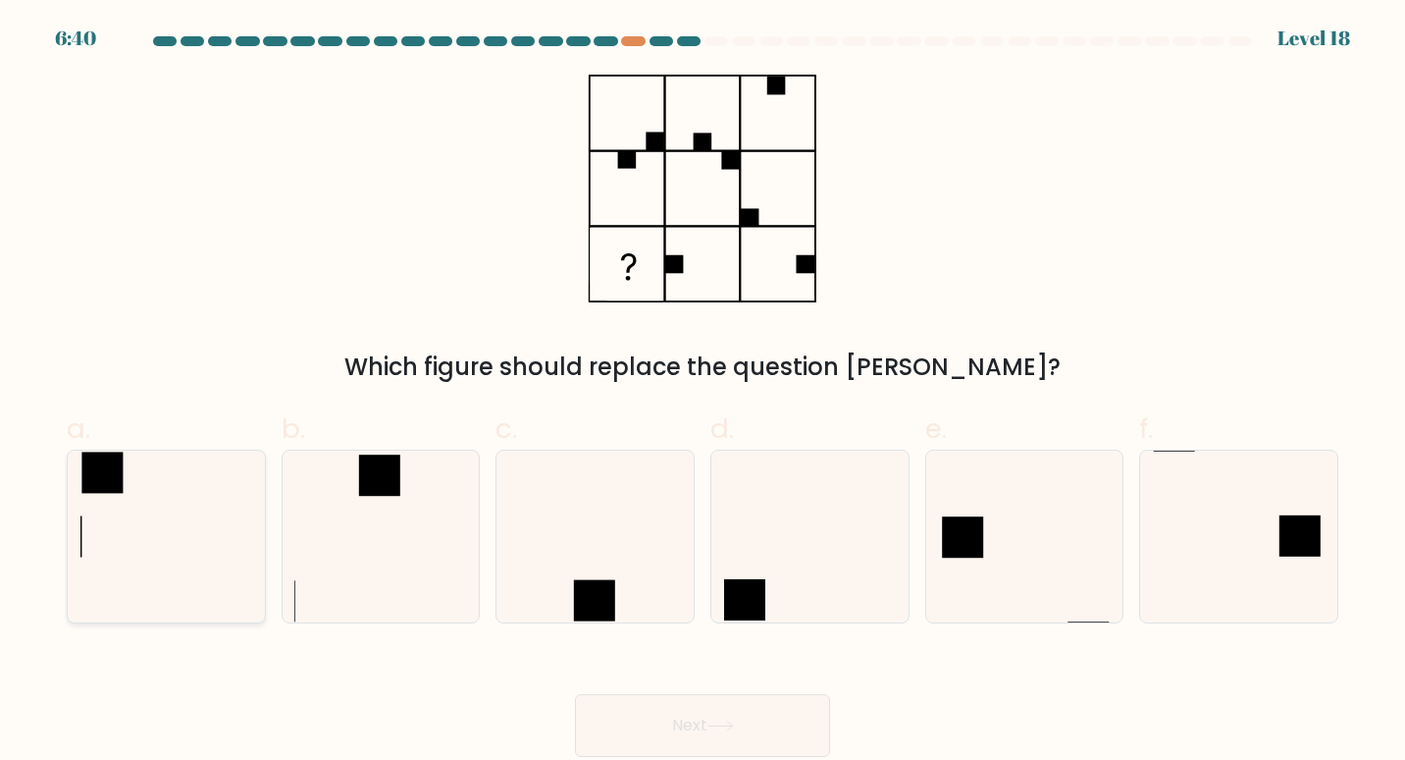
click at [98, 480] on rect at bounding box center [101, 471] width 41 height 41
click at [703, 393] on input "a." at bounding box center [703, 386] width 1 height 13
radio input "true"
click at [679, 732] on button "Next" at bounding box center [702, 725] width 255 height 63
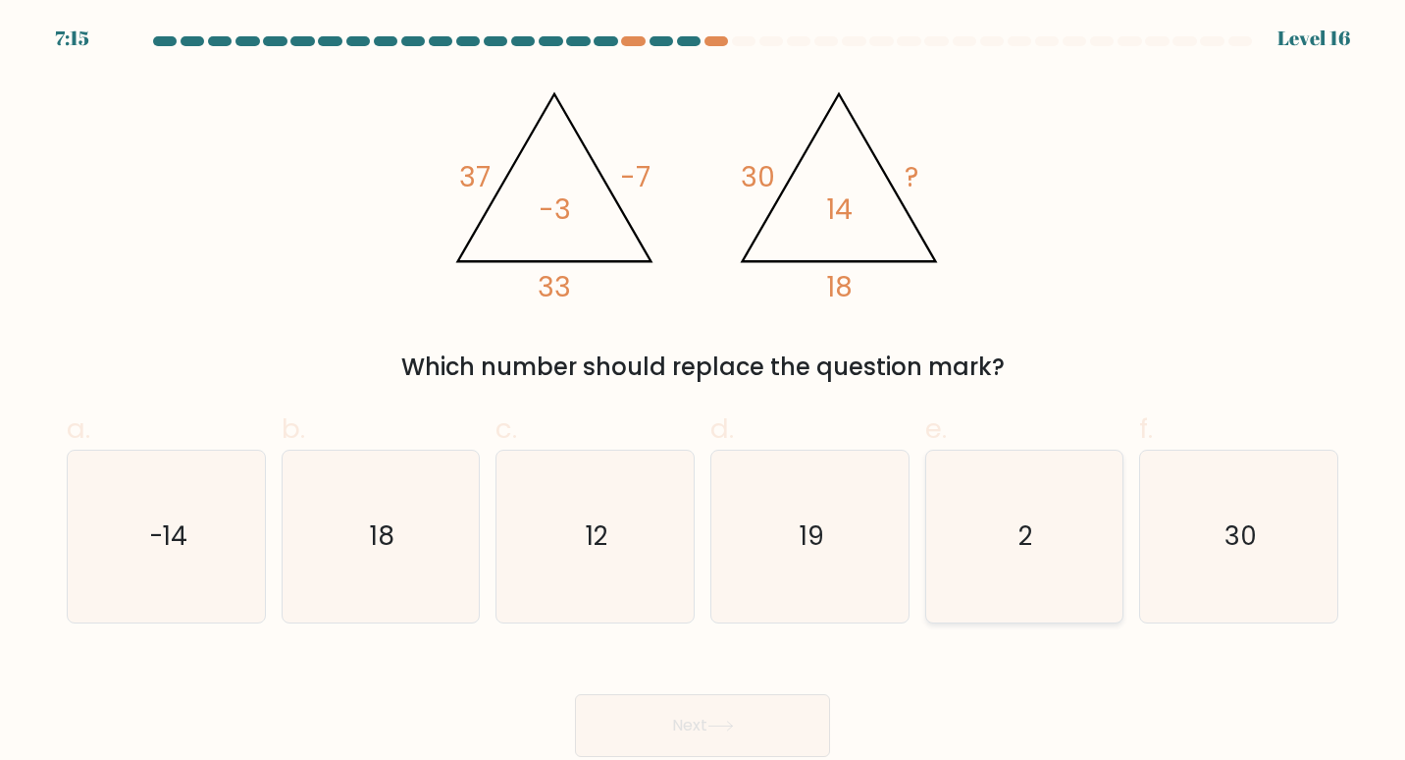
click at [1014, 565] on icon "2" at bounding box center [1024, 536] width 173 height 173
click at [704, 393] on input "e. 2" at bounding box center [703, 386] width 1 height 13
radio input "true"
click at [732, 726] on icon at bounding box center [721, 725] width 24 height 9
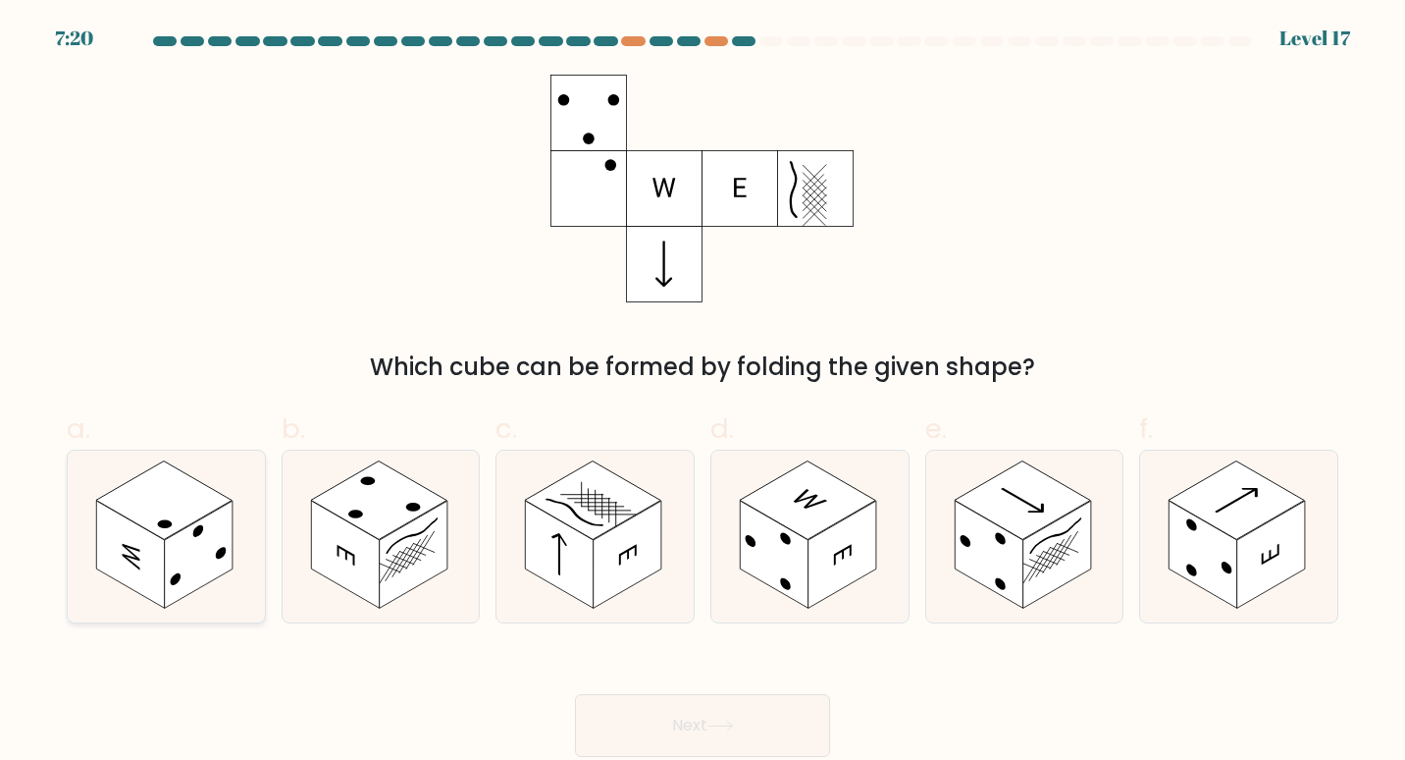
click at [210, 561] on rect at bounding box center [199, 555] width 69 height 108
click at [703, 393] on input "a." at bounding box center [703, 386] width 1 height 13
radio input "true"
click at [698, 720] on button "Next" at bounding box center [702, 725] width 255 height 63
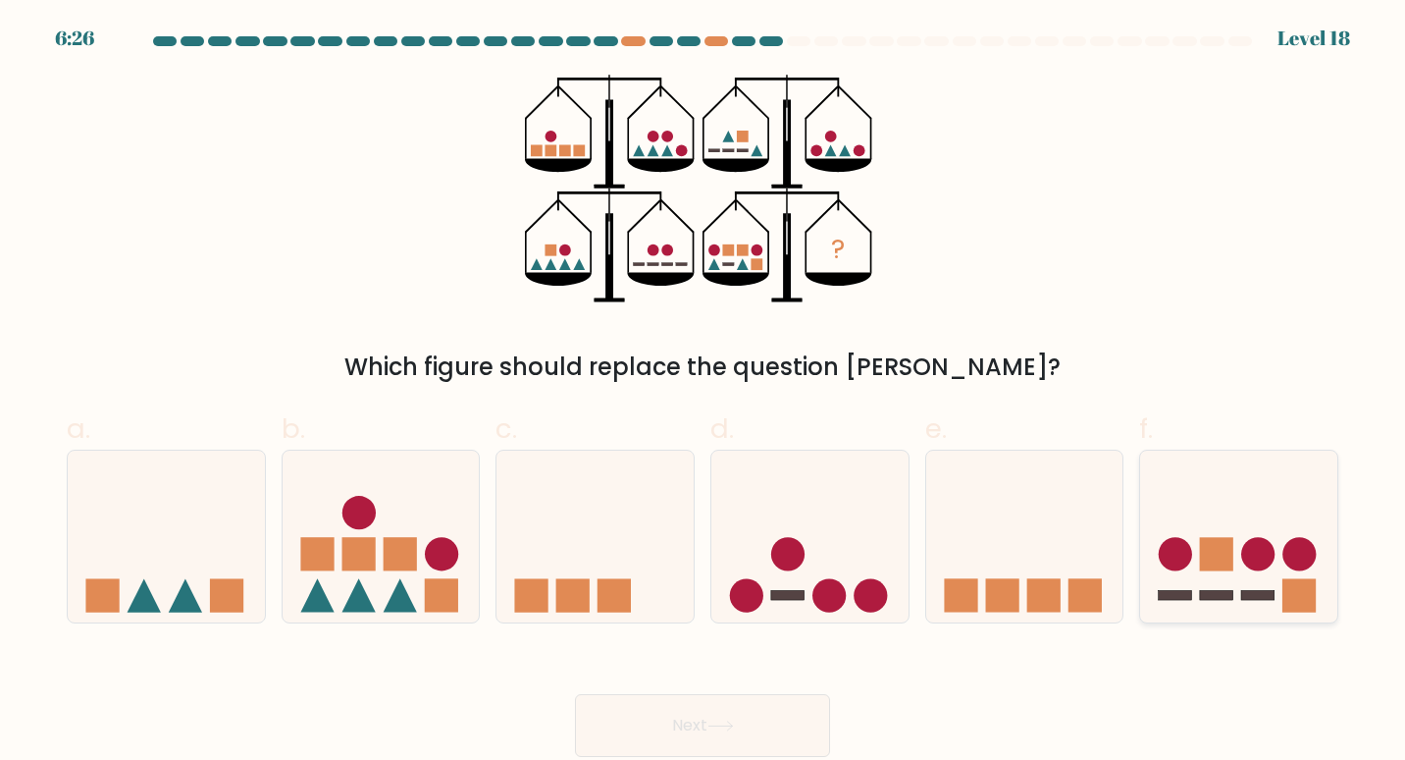
drag, startPoint x: 1222, startPoint y: 569, endPoint x: 989, endPoint y: 640, distance: 243.1
click at [1221, 569] on rect at bounding box center [1216, 554] width 33 height 33
click at [704, 393] on input "f." at bounding box center [703, 386] width 1 height 13
radio input "true"
click at [693, 719] on button "Next" at bounding box center [702, 725] width 255 height 63
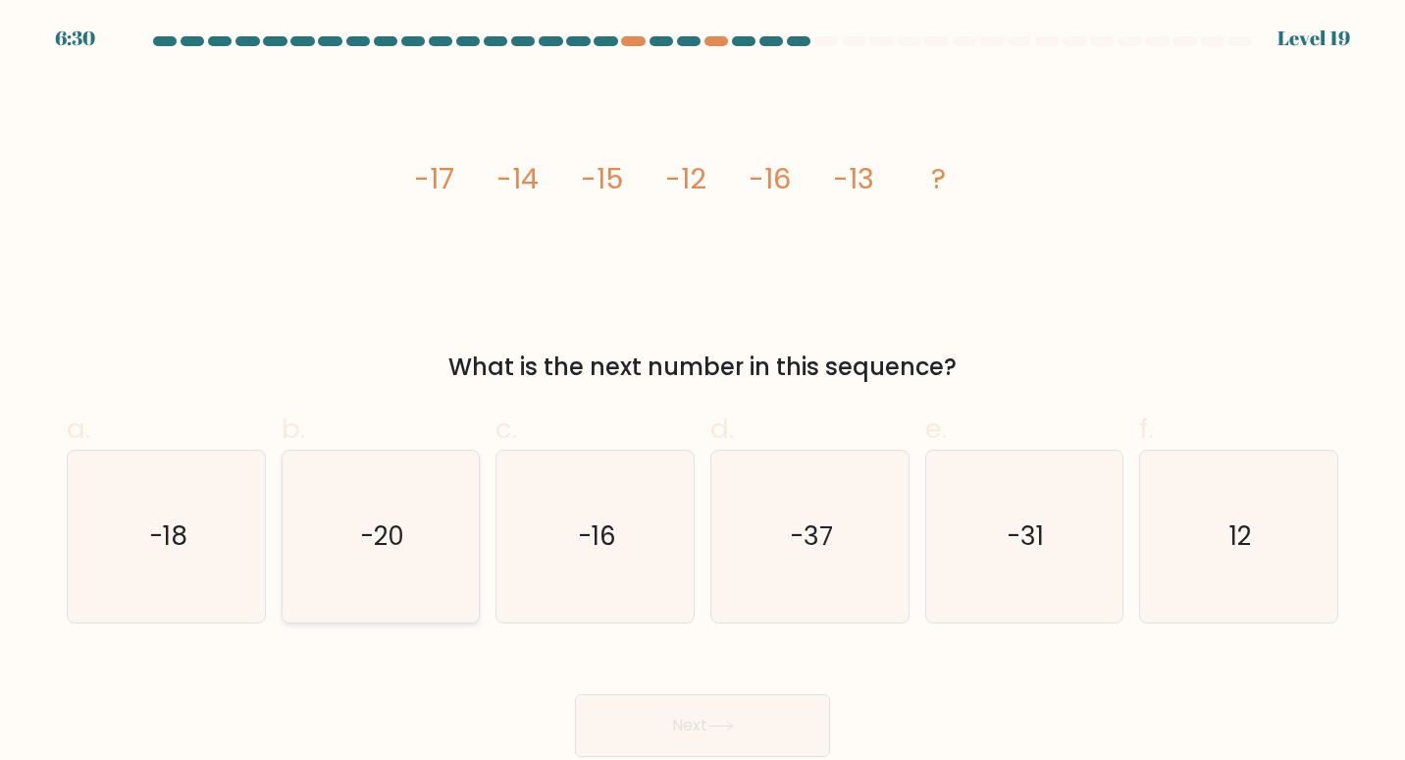
click at [379, 539] on text "-20" at bounding box center [382, 535] width 44 height 36
click at [703, 393] on input "b. -20" at bounding box center [703, 386] width 1 height 13
radio input "true"
click at [734, 724] on icon at bounding box center [721, 725] width 26 height 11
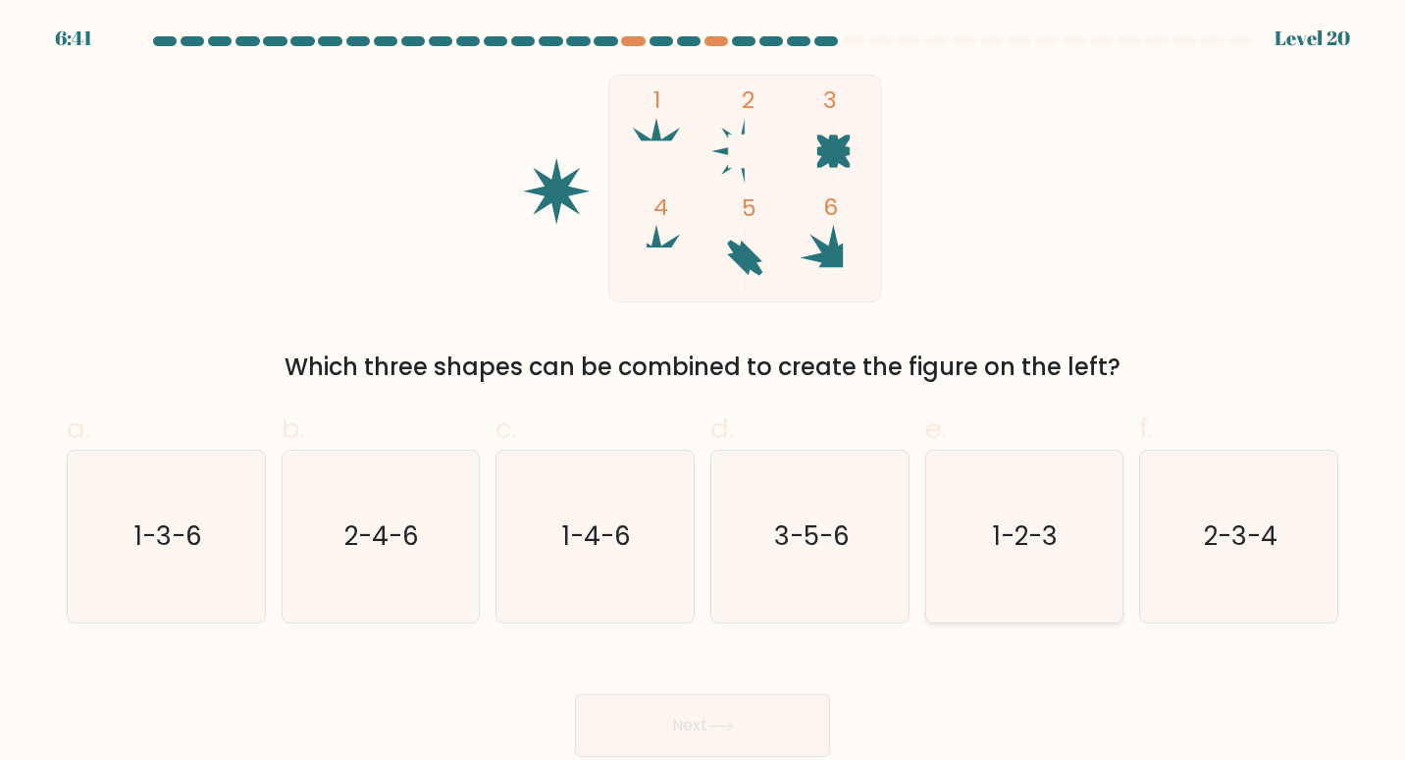
click at [1036, 561] on icon "1-2-3" at bounding box center [1024, 536] width 173 height 173
click at [704, 393] on input "e. 1-2-3" at bounding box center [703, 386] width 1 height 13
radio input "true"
click at [683, 735] on button "Next" at bounding box center [702, 725] width 255 height 63
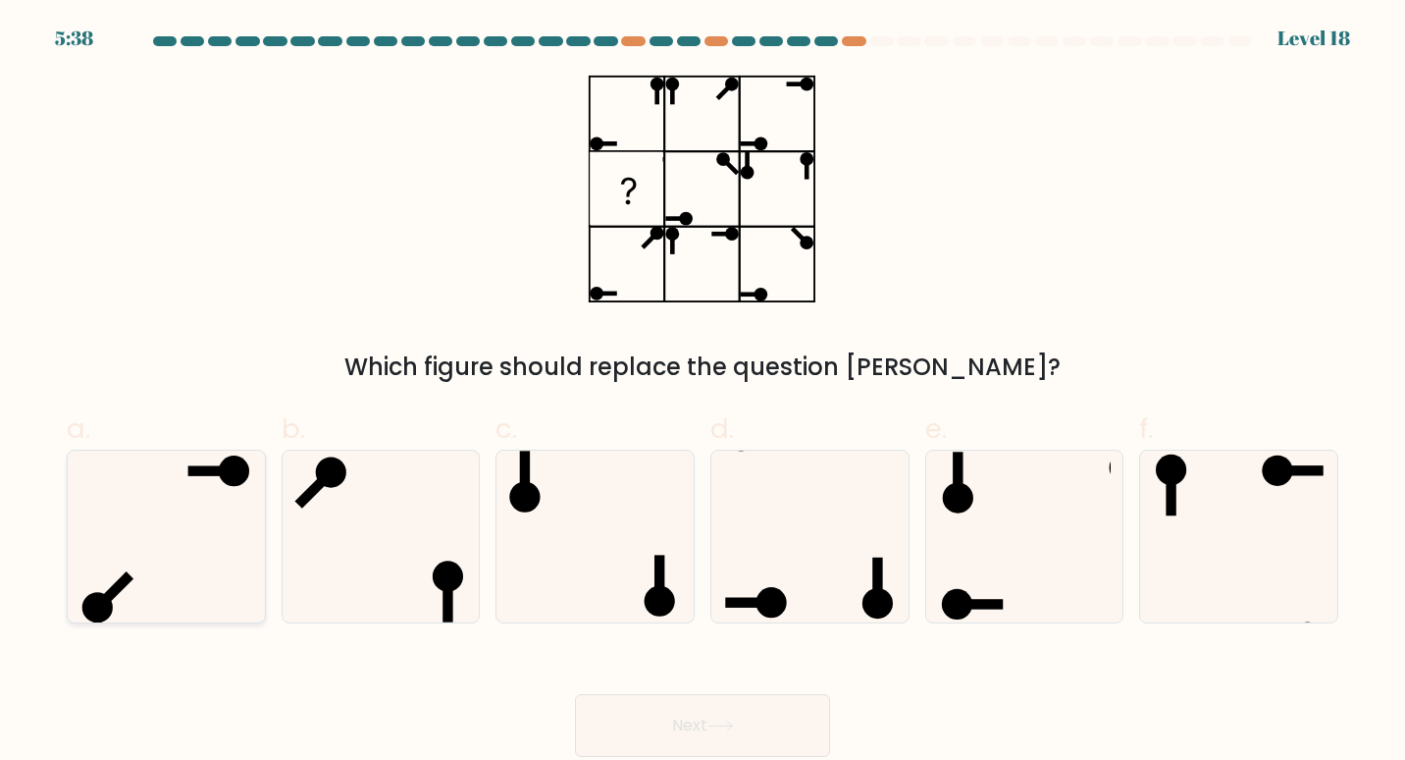
click at [215, 525] on icon at bounding box center [166, 536] width 173 height 173
click at [703, 393] on input "a." at bounding box center [703, 386] width 1 height 13
radio input "true"
click at [682, 722] on button "Next" at bounding box center [702, 725] width 255 height 63
click at [691, 722] on button "Next" at bounding box center [702, 725] width 255 height 63
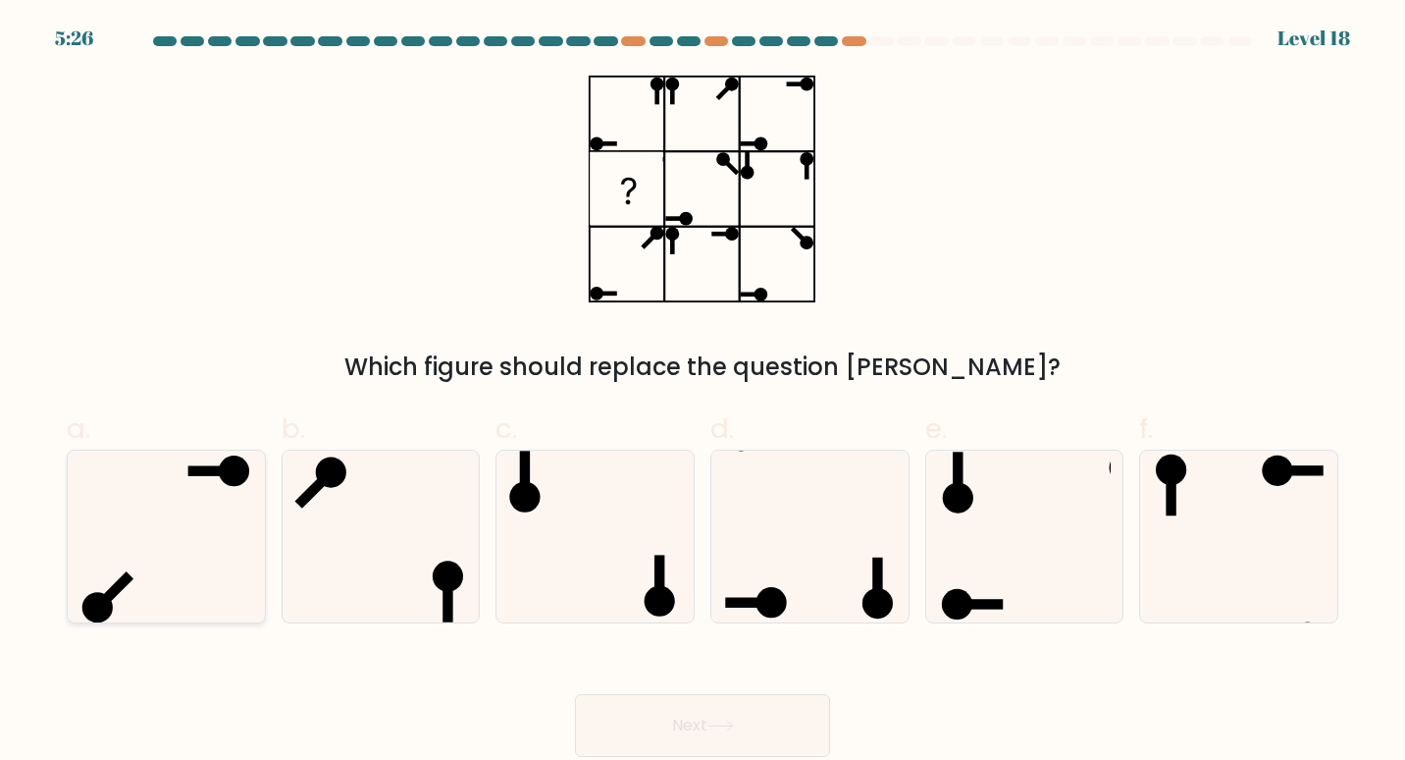
click at [191, 523] on icon at bounding box center [166, 536] width 173 height 173
click at [703, 393] on input "a." at bounding box center [703, 386] width 1 height 13
radio input "true"
click at [727, 729] on icon at bounding box center [721, 725] width 26 height 11
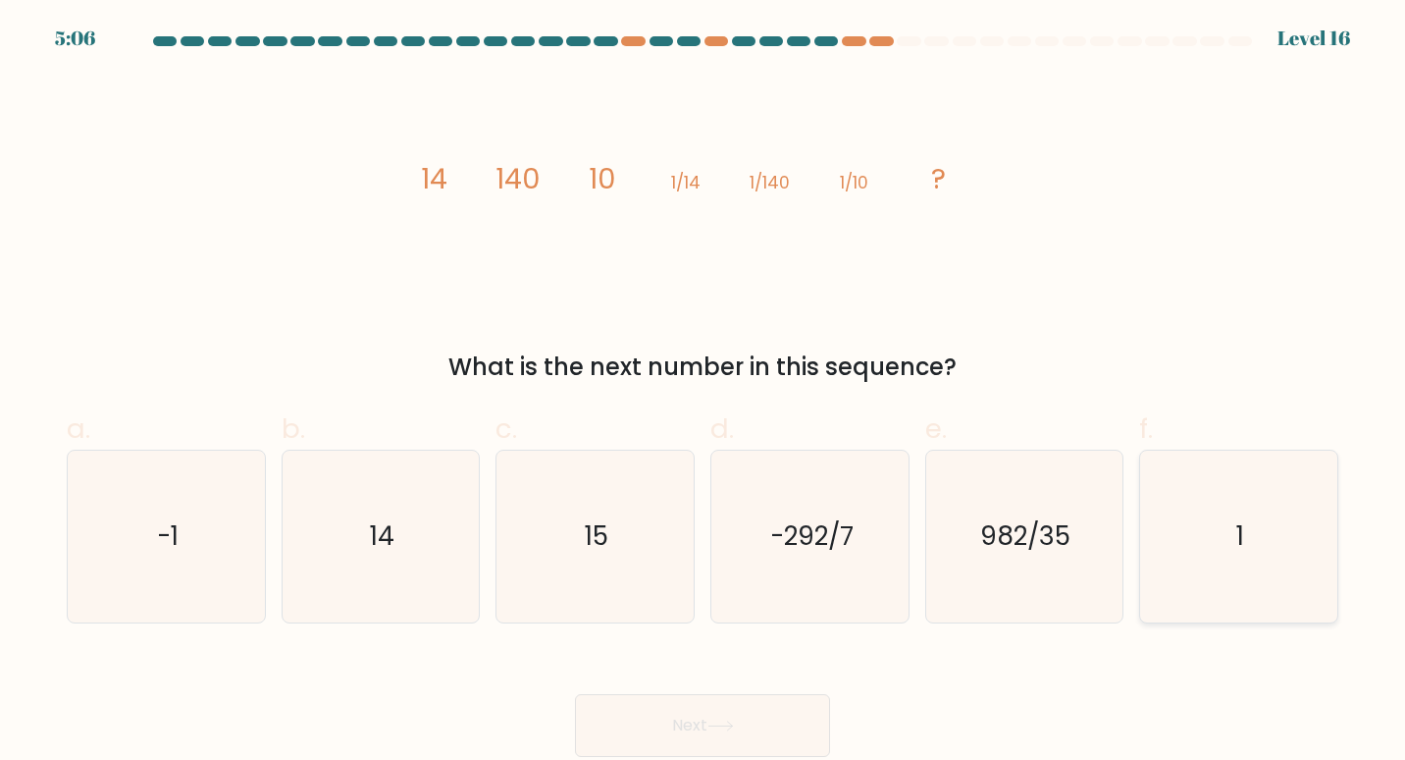
click at [1281, 537] on icon "1" at bounding box center [1239, 536] width 173 height 173
click at [704, 393] on input "f. 1" at bounding box center [703, 386] width 1 height 13
radio input "true"
click at [689, 723] on button "Next" at bounding box center [702, 725] width 255 height 63
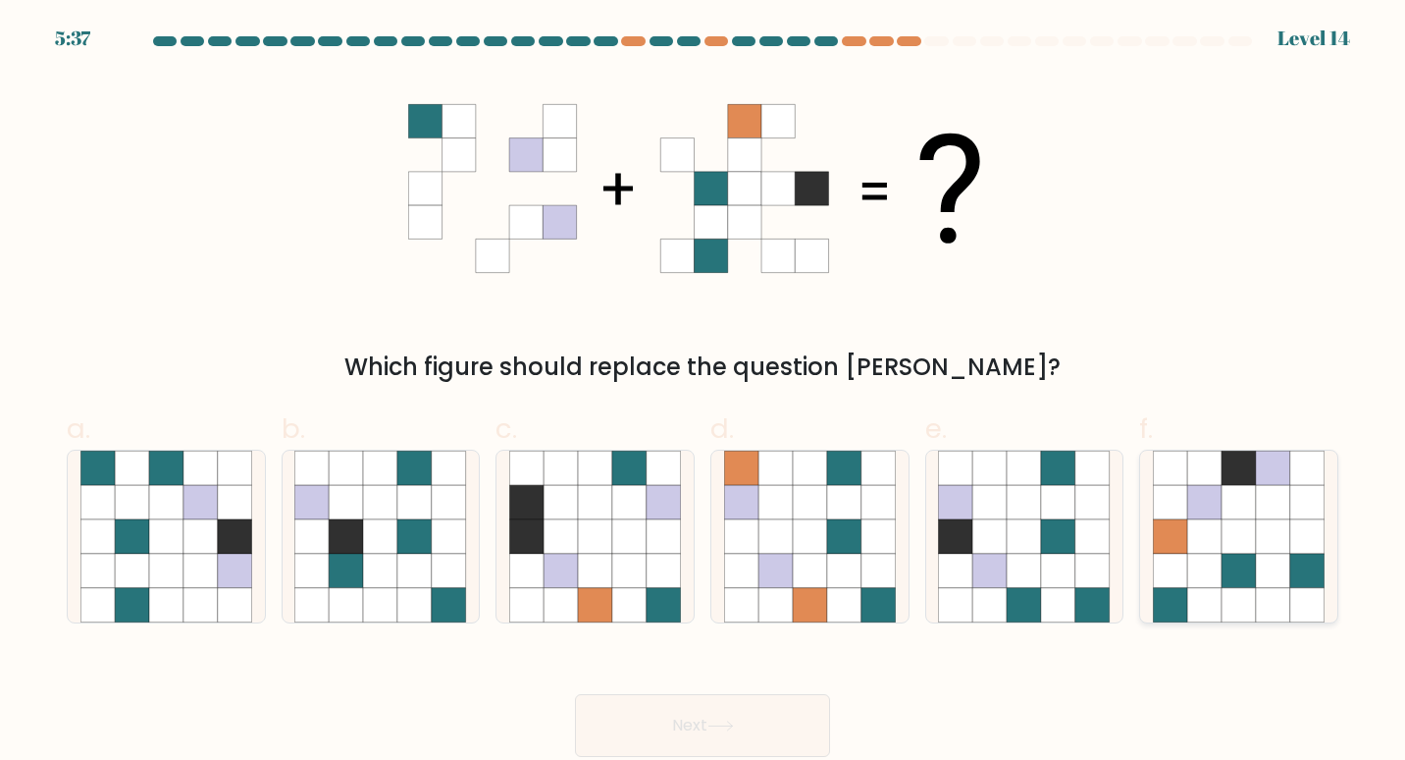
click at [1266, 561] on icon at bounding box center [1273, 571] width 34 height 34
click at [704, 393] on input "f." at bounding box center [703, 386] width 1 height 13
radio input "true"
click at [697, 752] on button "Next" at bounding box center [702, 725] width 255 height 63
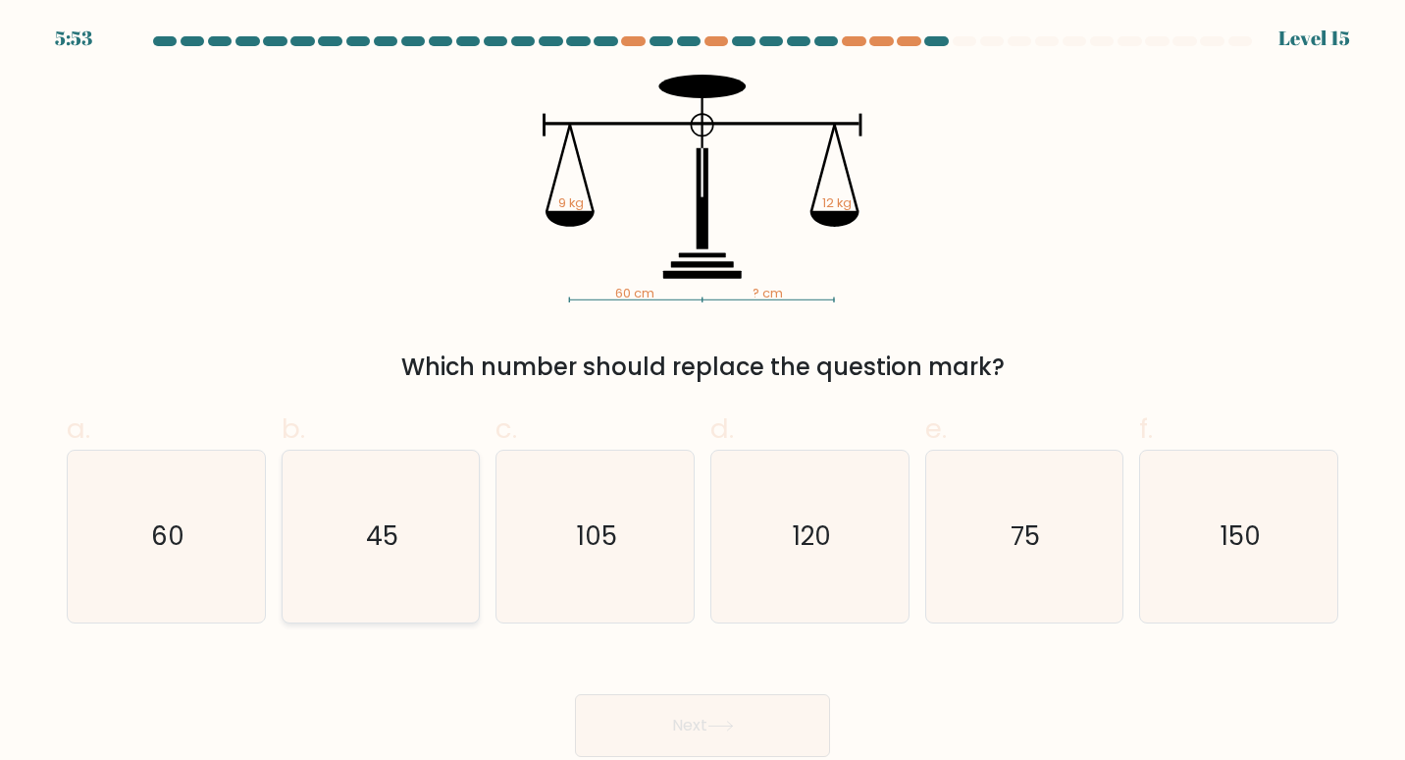
click at [378, 556] on icon "45" at bounding box center [380, 536] width 173 height 173
click at [703, 393] on input "b. 45" at bounding box center [703, 386] width 1 height 13
radio input "true"
click at [676, 724] on button "Next" at bounding box center [702, 725] width 255 height 63
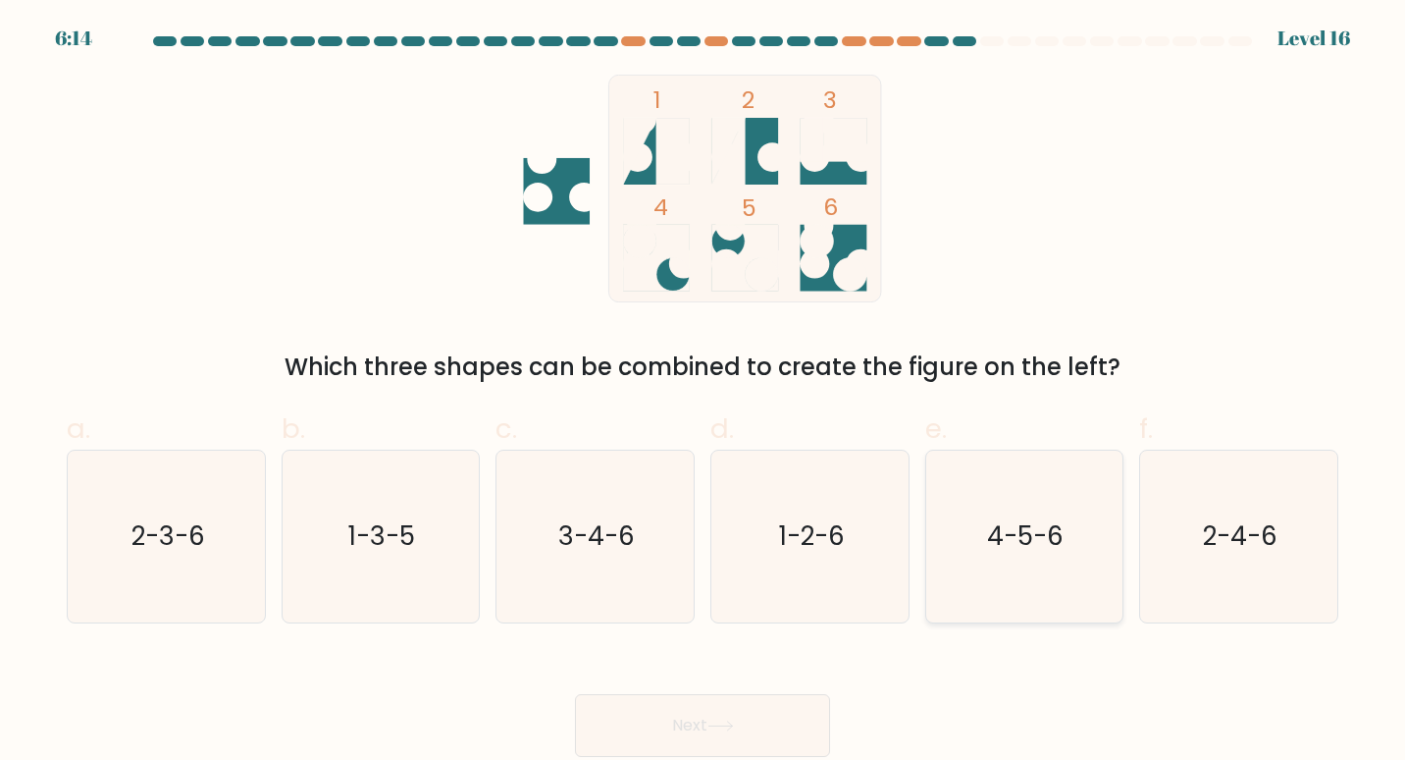
click at [1000, 525] on text "4-5-6" at bounding box center [1026, 535] width 77 height 36
click at [704, 393] on input "e. 4-5-6" at bounding box center [703, 386] width 1 height 13
radio input "true"
click at [669, 722] on button "Next" at bounding box center [702, 725] width 255 height 63
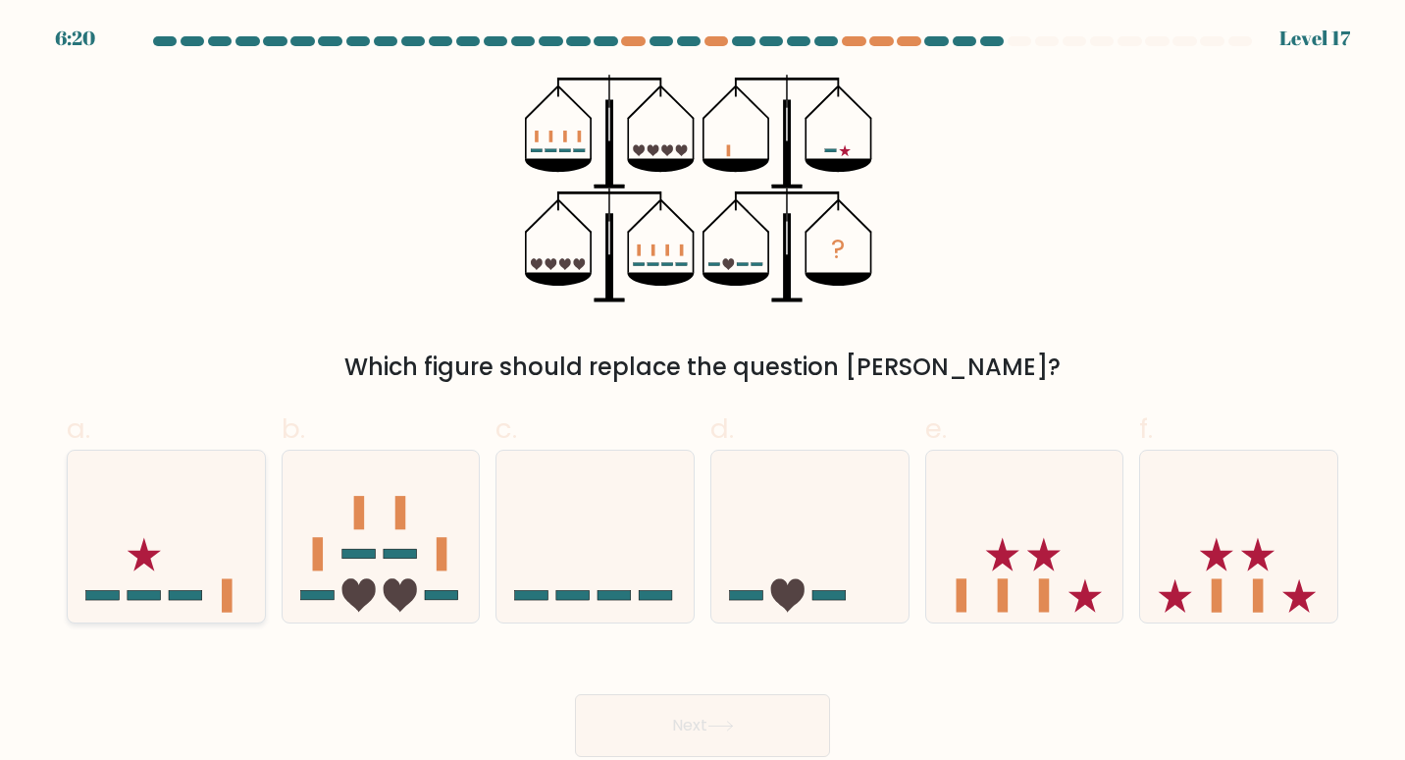
click at [167, 586] on icon at bounding box center [166, 535] width 197 height 163
click at [703, 393] on input "a." at bounding box center [703, 386] width 1 height 13
radio input "true"
click at [701, 720] on button "Next" at bounding box center [702, 725] width 255 height 63
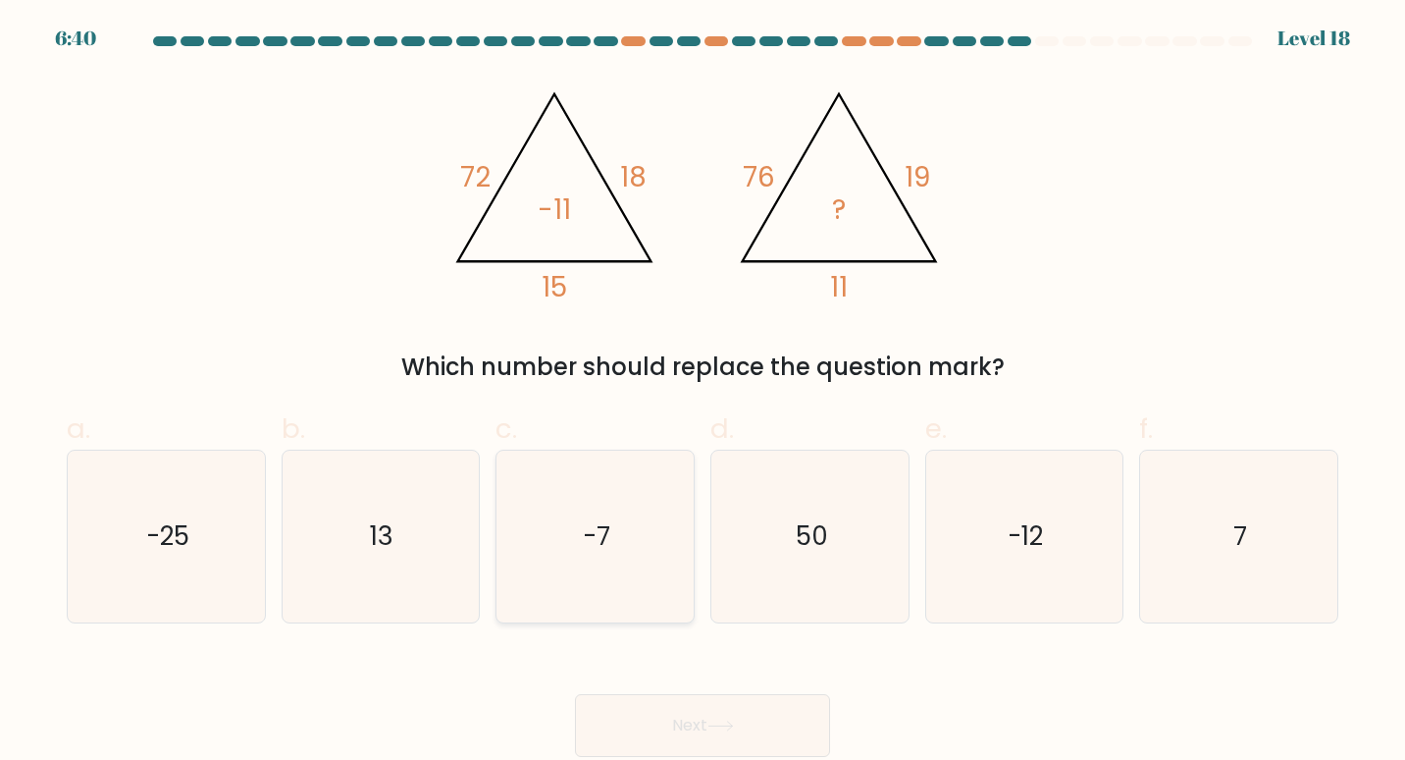
click at [578, 549] on icon "-7" at bounding box center [595, 536] width 173 height 173
click at [703, 393] on input "c. -7" at bounding box center [703, 386] width 1 height 13
radio input "true"
click at [683, 721] on button "Next" at bounding box center [702, 725] width 255 height 63
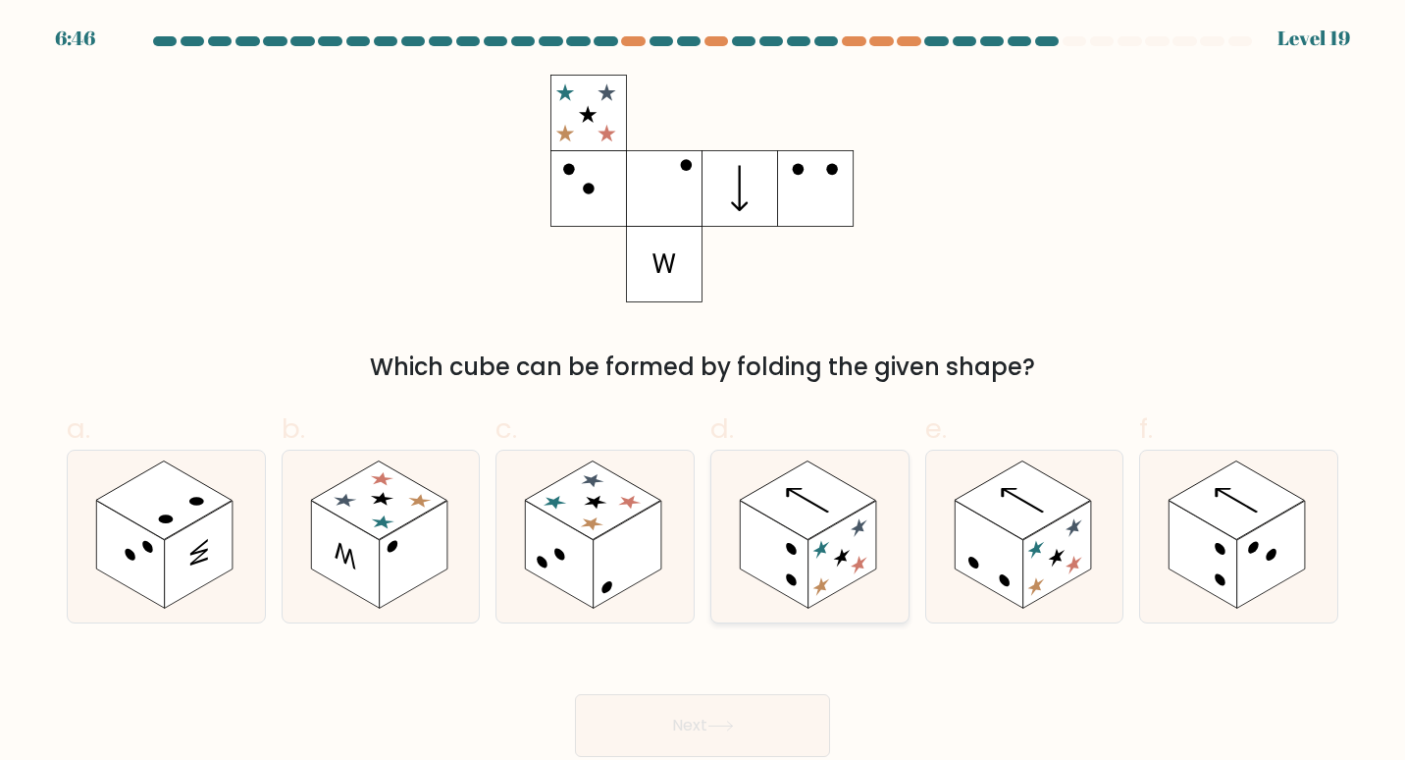
click at [806, 527] on rect at bounding box center [808, 499] width 136 height 79
click at [704, 393] on input "d." at bounding box center [703, 386] width 1 height 13
radio input "true"
click at [717, 730] on icon at bounding box center [721, 725] width 26 height 11
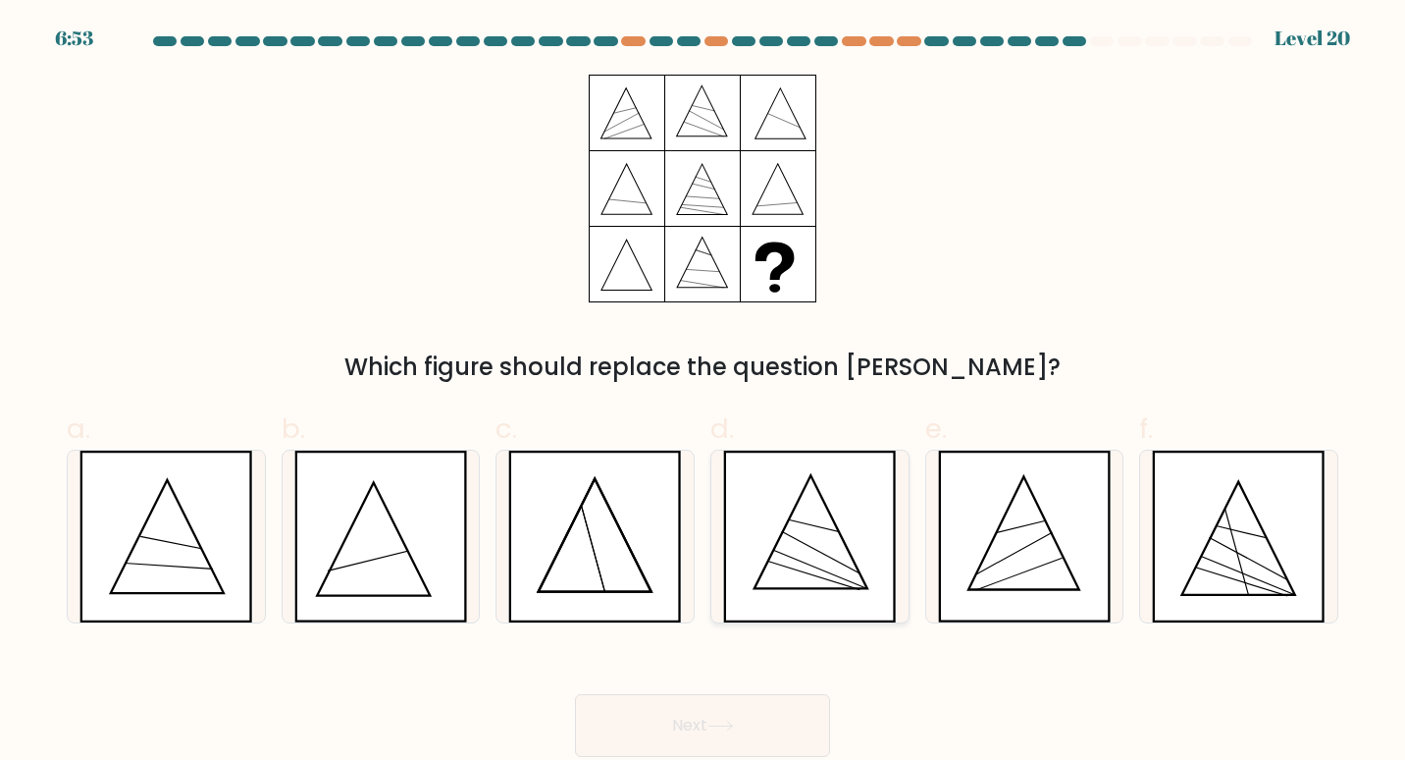
click at [803, 545] on icon at bounding box center [810, 536] width 174 height 173
click at [704, 393] on input "d." at bounding box center [703, 386] width 1 height 13
radio input "true"
click at [721, 717] on button "Next" at bounding box center [702, 725] width 255 height 63
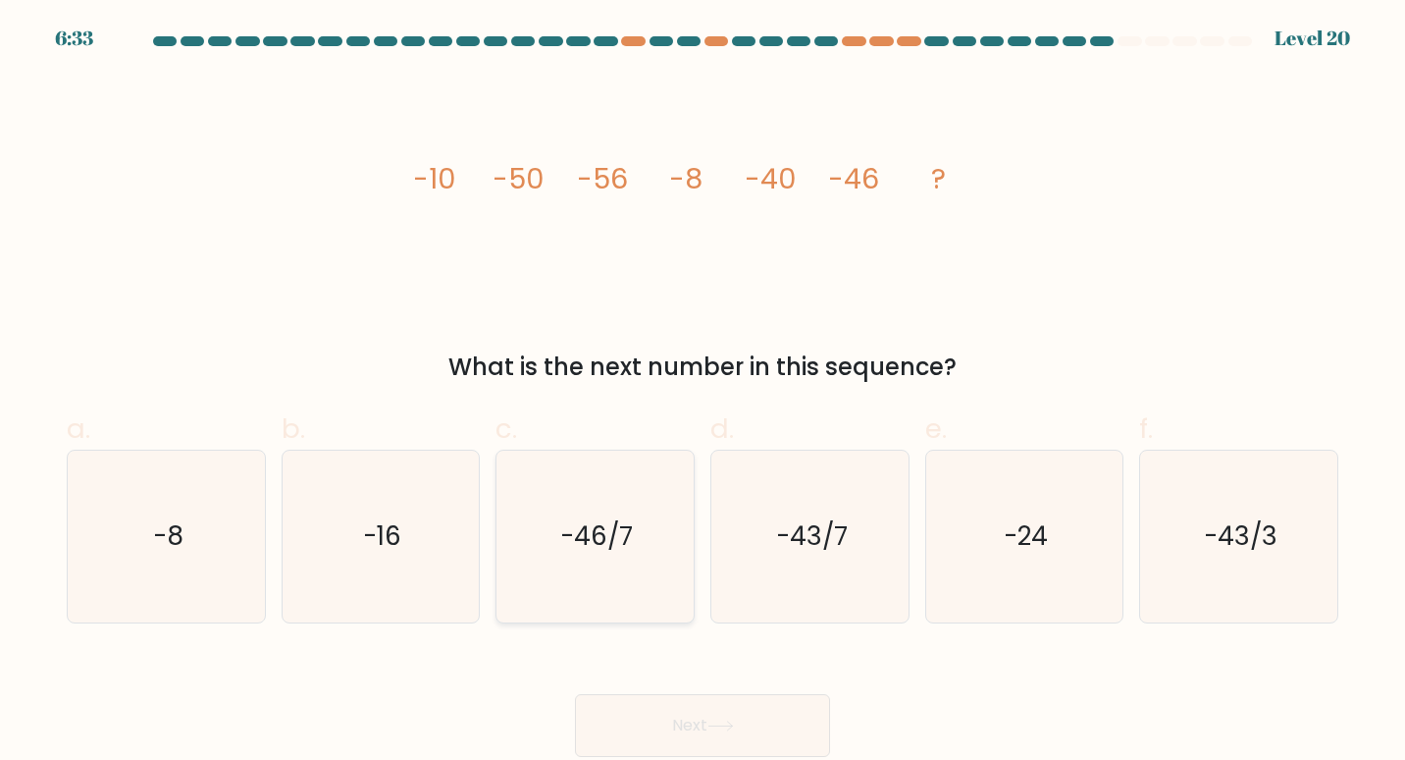
click at [596, 524] on text "-46/7" at bounding box center [596, 535] width 73 height 36
click at [703, 393] on input "c. -46/7" at bounding box center [703, 386] width 1 height 13
radio input "true"
click at [740, 722] on button "Next" at bounding box center [702, 725] width 255 height 63
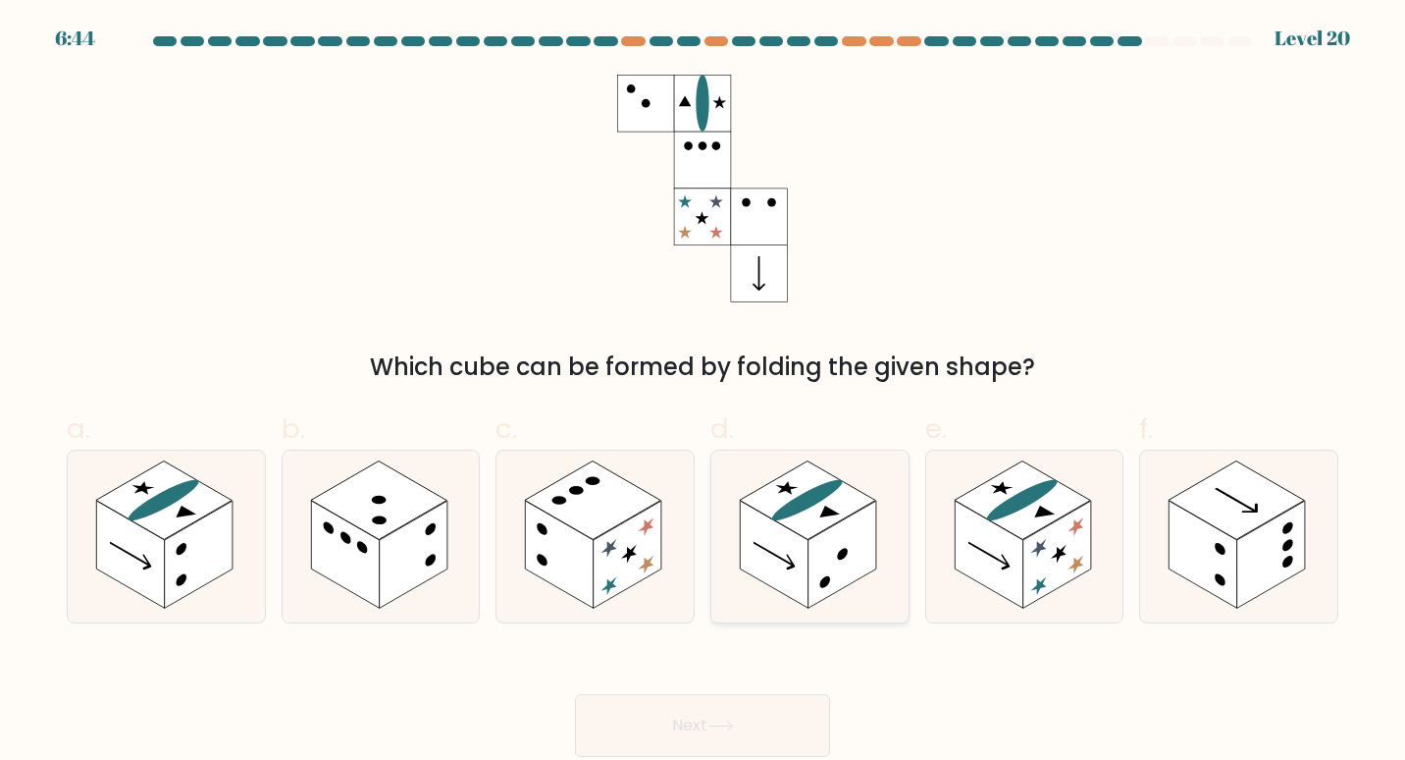
click at [807, 558] on rect at bounding box center [774, 555] width 69 height 108
click at [704, 393] on input "d." at bounding box center [703, 386] width 1 height 13
radio input "true"
click at [734, 721] on icon at bounding box center [721, 725] width 26 height 11
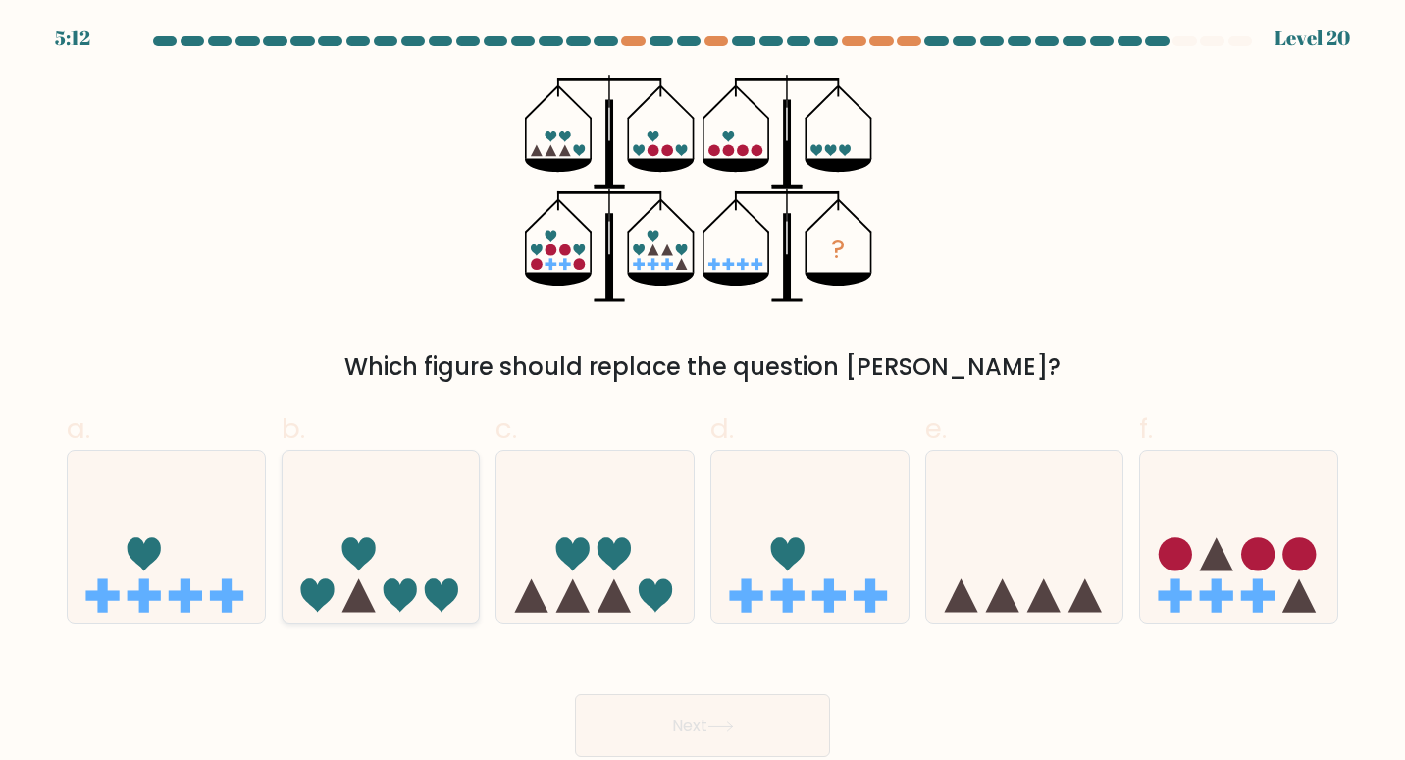
click at [419, 561] on icon at bounding box center [381, 535] width 197 height 163
click at [703, 393] on input "b." at bounding box center [703, 386] width 1 height 13
radio input "true"
click at [708, 723] on button "Next" at bounding box center [702, 725] width 255 height 63
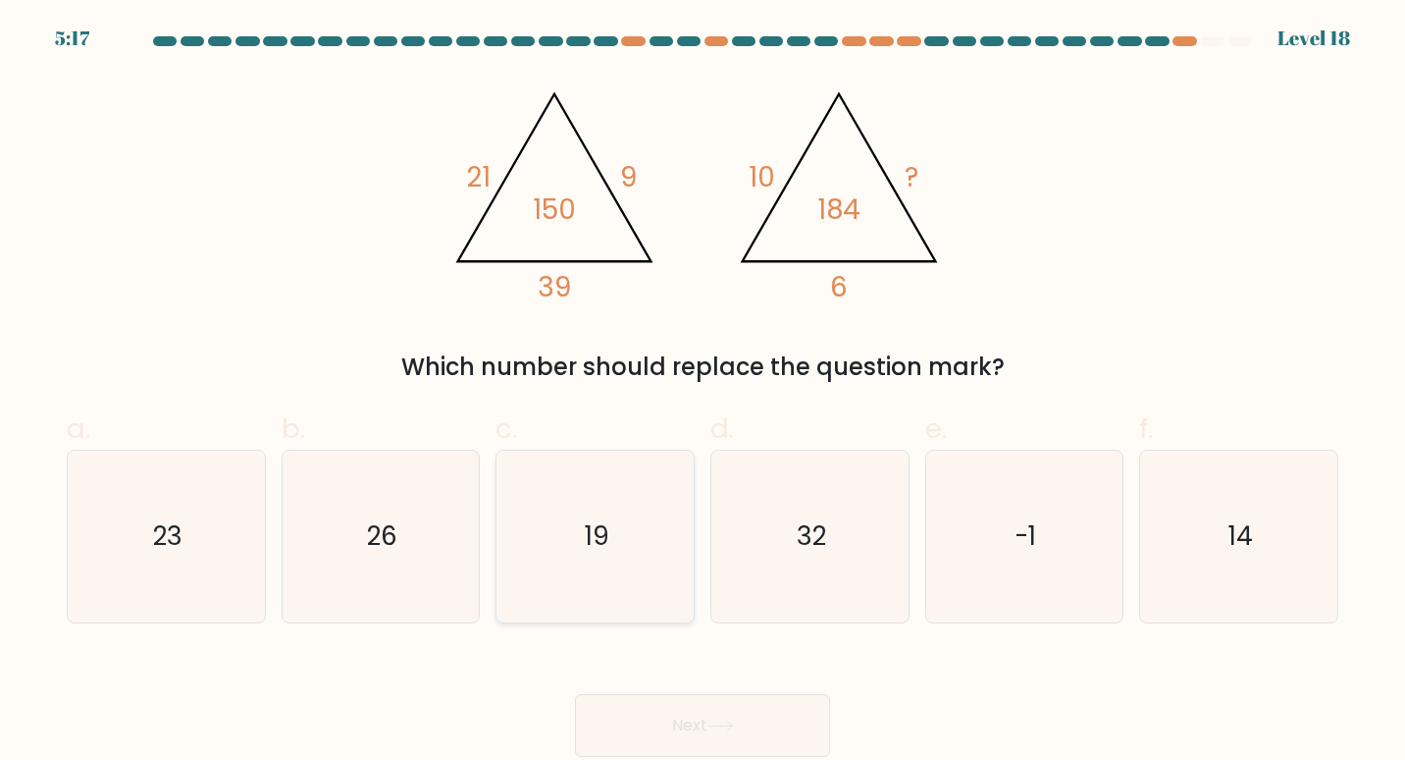
click at [605, 496] on icon "19" at bounding box center [595, 536] width 173 height 173
click at [703, 393] on input "c. 19" at bounding box center [703, 386] width 1 height 13
radio input "true"
click at [712, 720] on button "Next" at bounding box center [702, 725] width 255 height 63
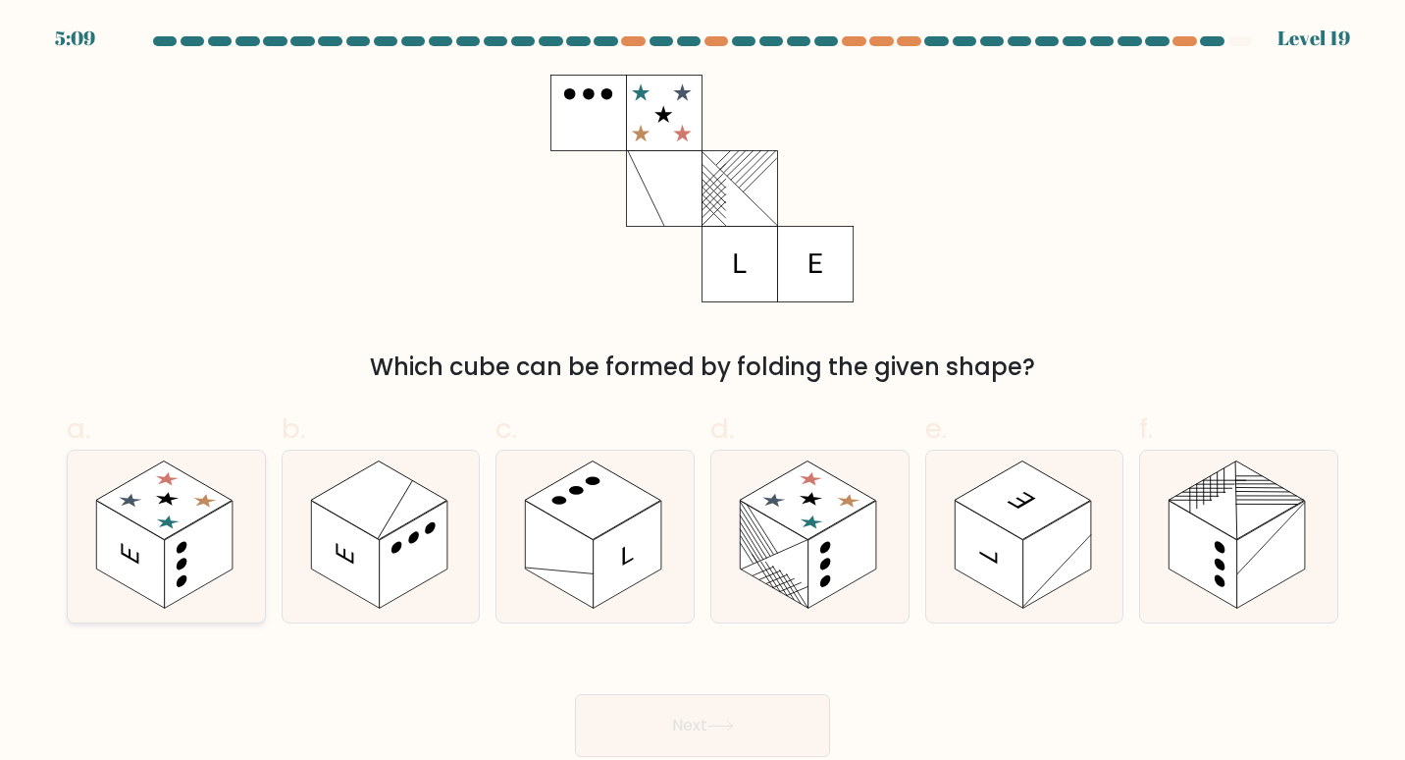
click at [176, 539] on rect at bounding box center [199, 555] width 69 height 108
click at [703, 393] on input "a." at bounding box center [703, 386] width 1 height 13
radio input "true"
click at [696, 726] on button "Next" at bounding box center [702, 725] width 255 height 63
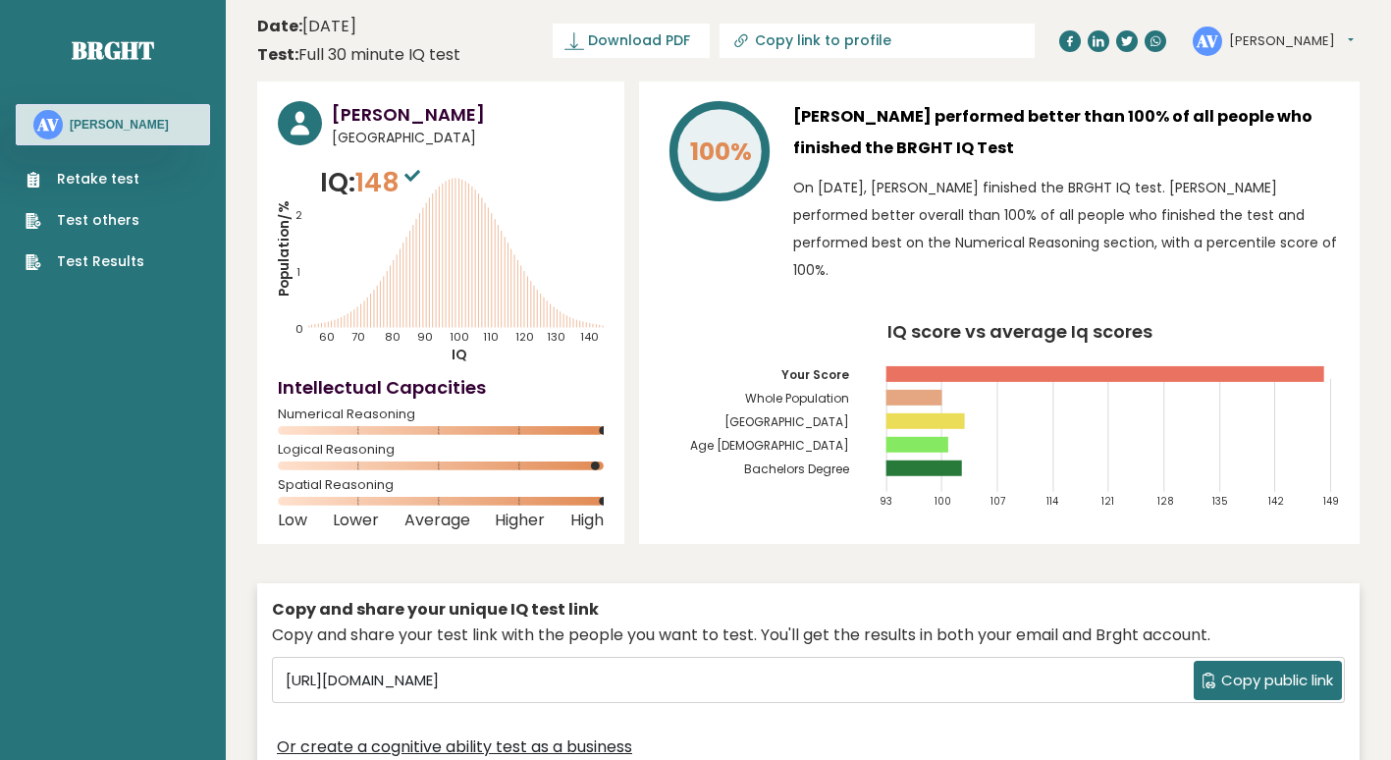
click at [110, 249] on ul "Retake test Test others Test Results" at bounding box center [85, 220] width 138 height 103
click at [97, 258] on link "Test Results" at bounding box center [85, 261] width 119 height 21
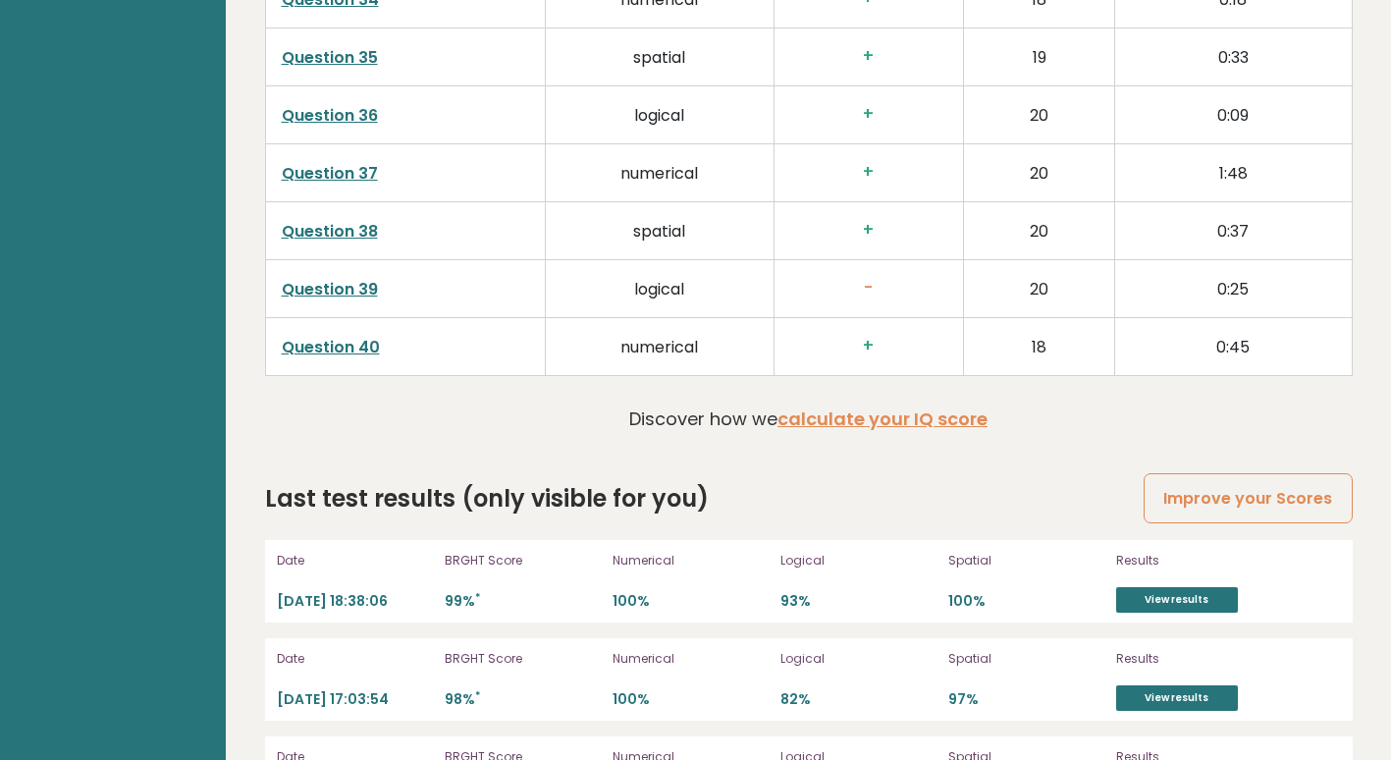
scroll to position [5520, 0]
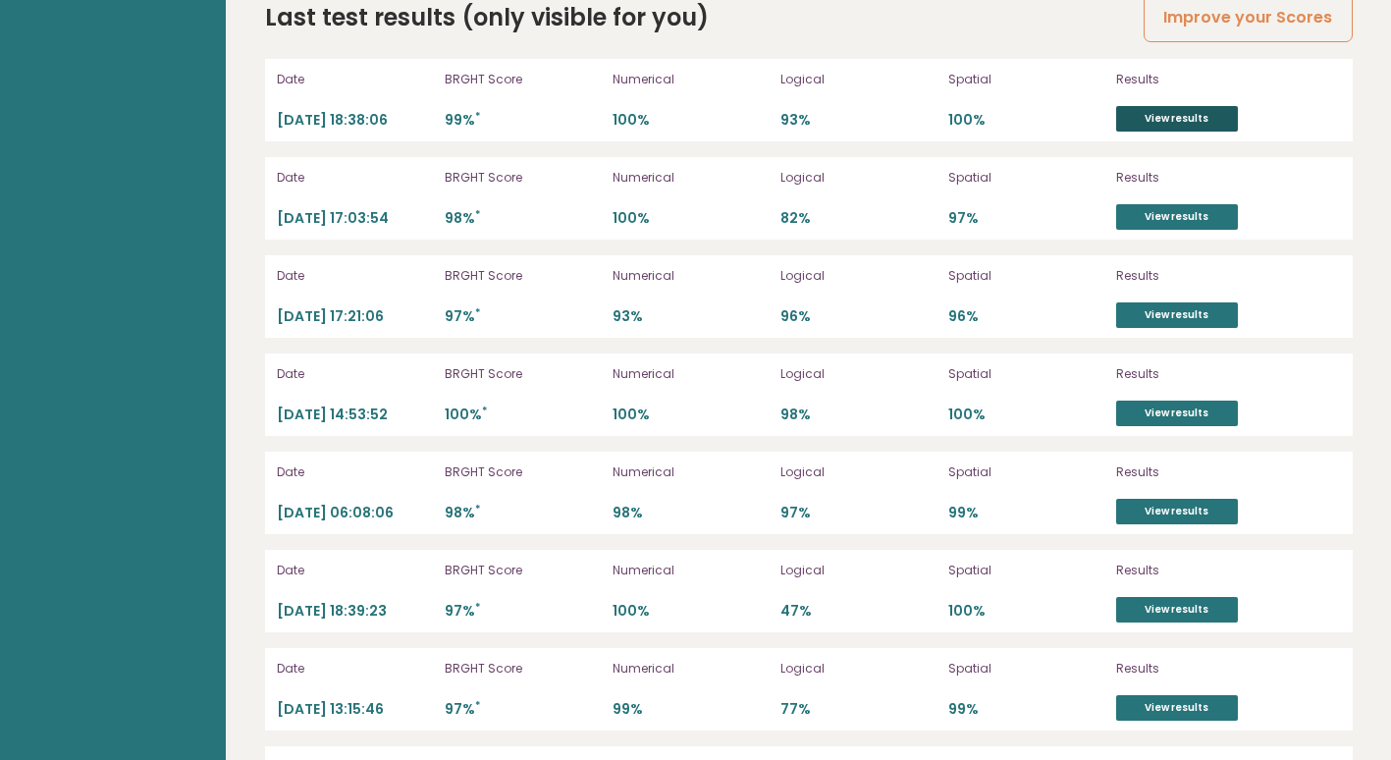
click at [1170, 118] on link "View results" at bounding box center [1177, 119] width 122 height 26
